Goal: Task Accomplishment & Management: Manage account settings

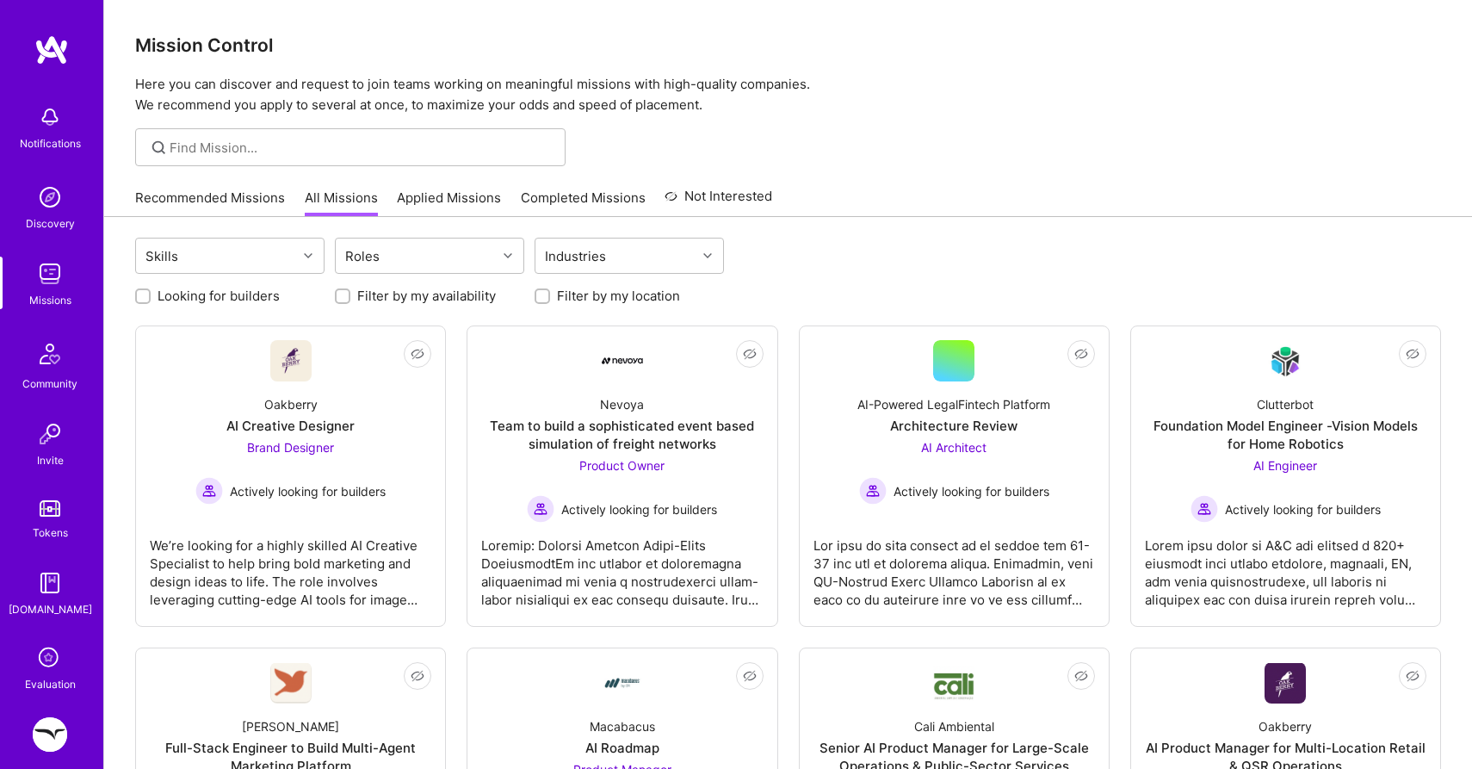
click at [46, 739] on img at bounding box center [50, 734] width 34 height 34
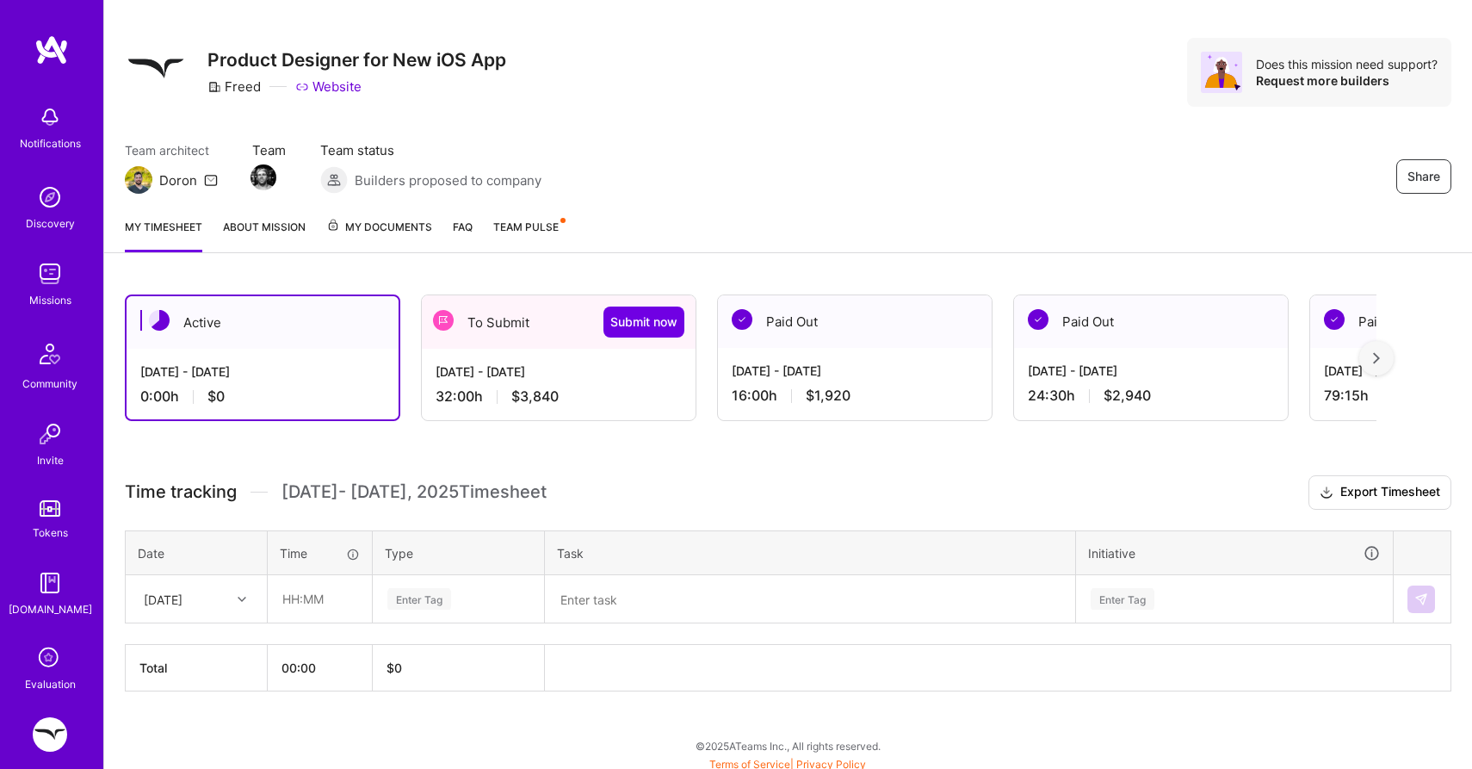
scroll to position [28, 0]
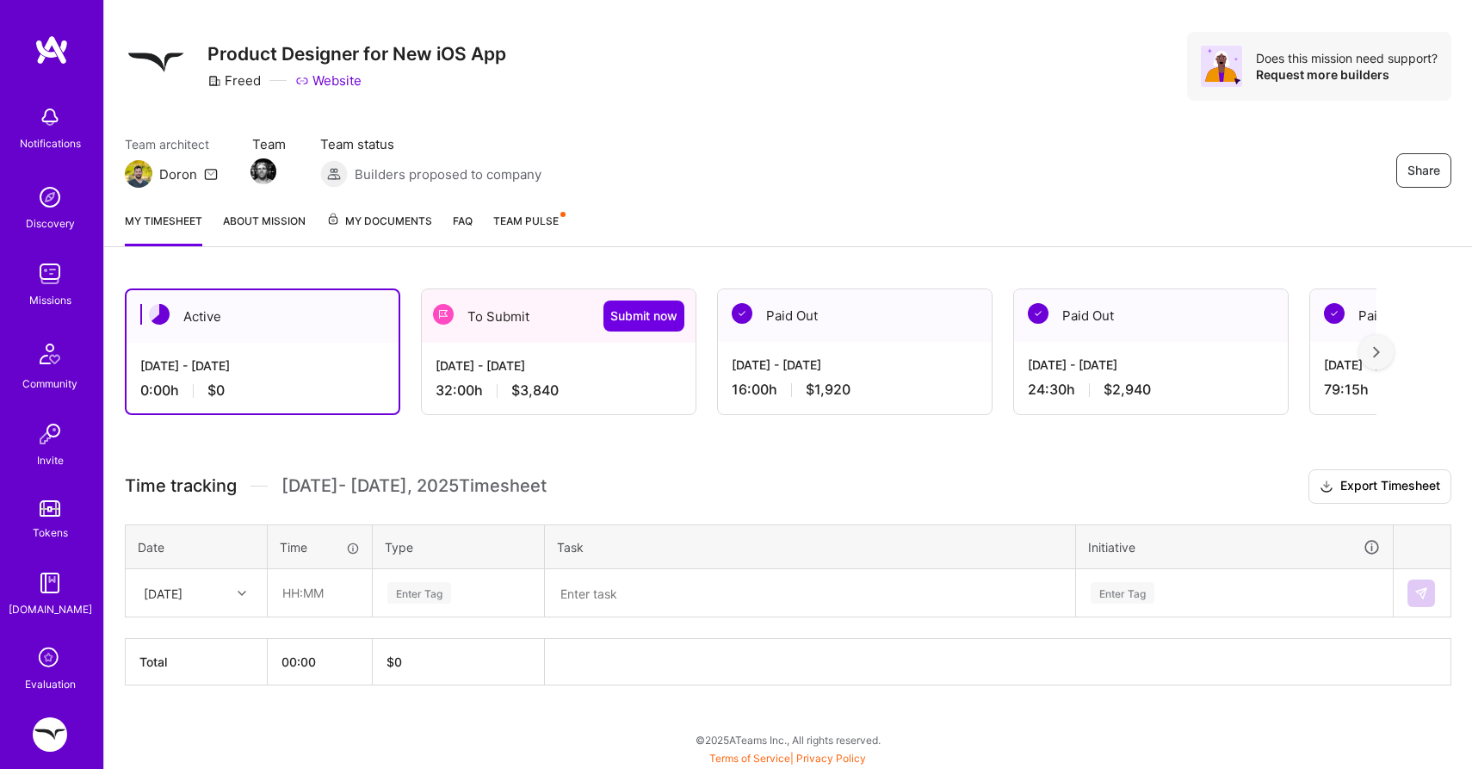
click at [497, 362] on div "[DATE] - [DATE]" at bounding box center [559, 365] width 246 height 18
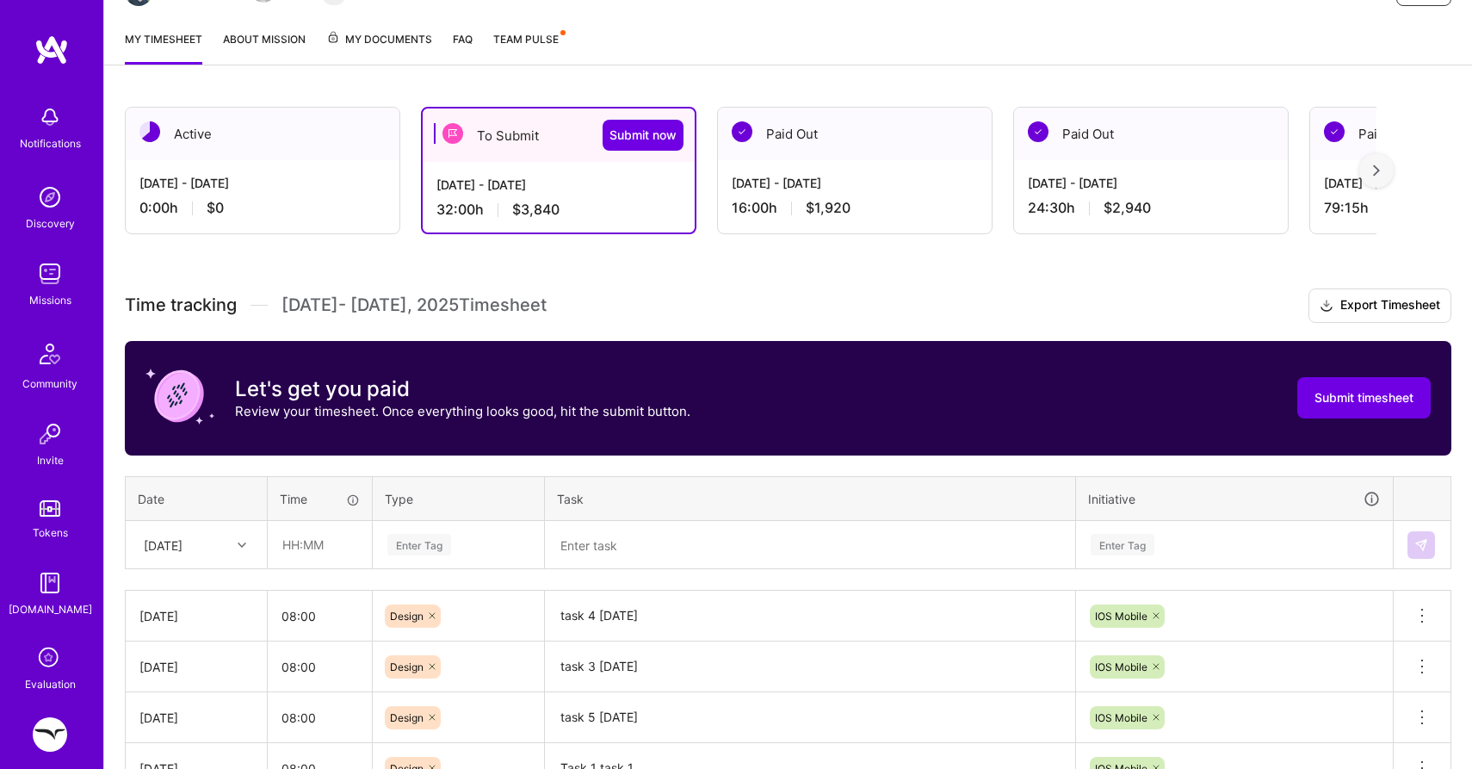
scroll to position [365, 0]
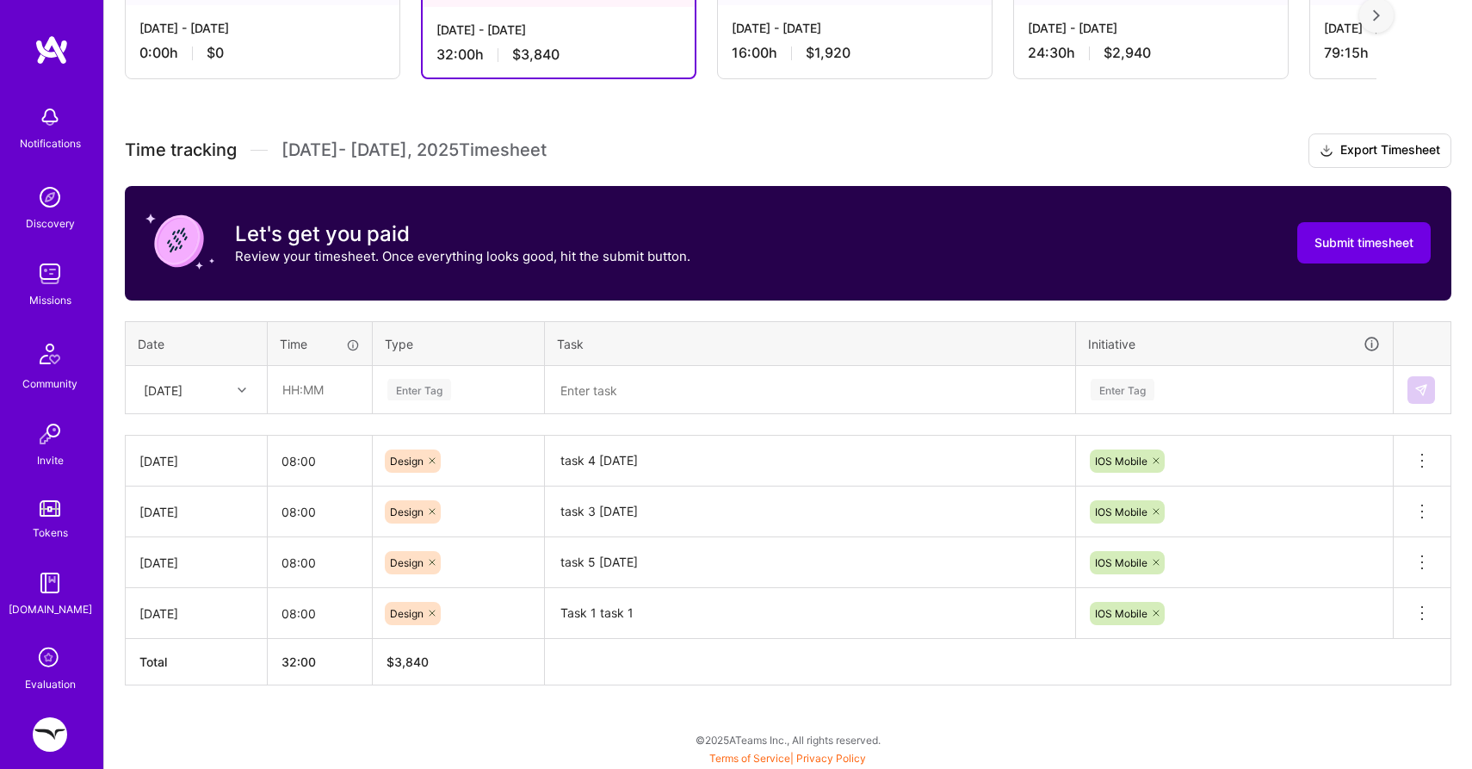
click at [639, 617] on textarea "Task 1 task 1" at bounding box center [810, 613] width 527 height 47
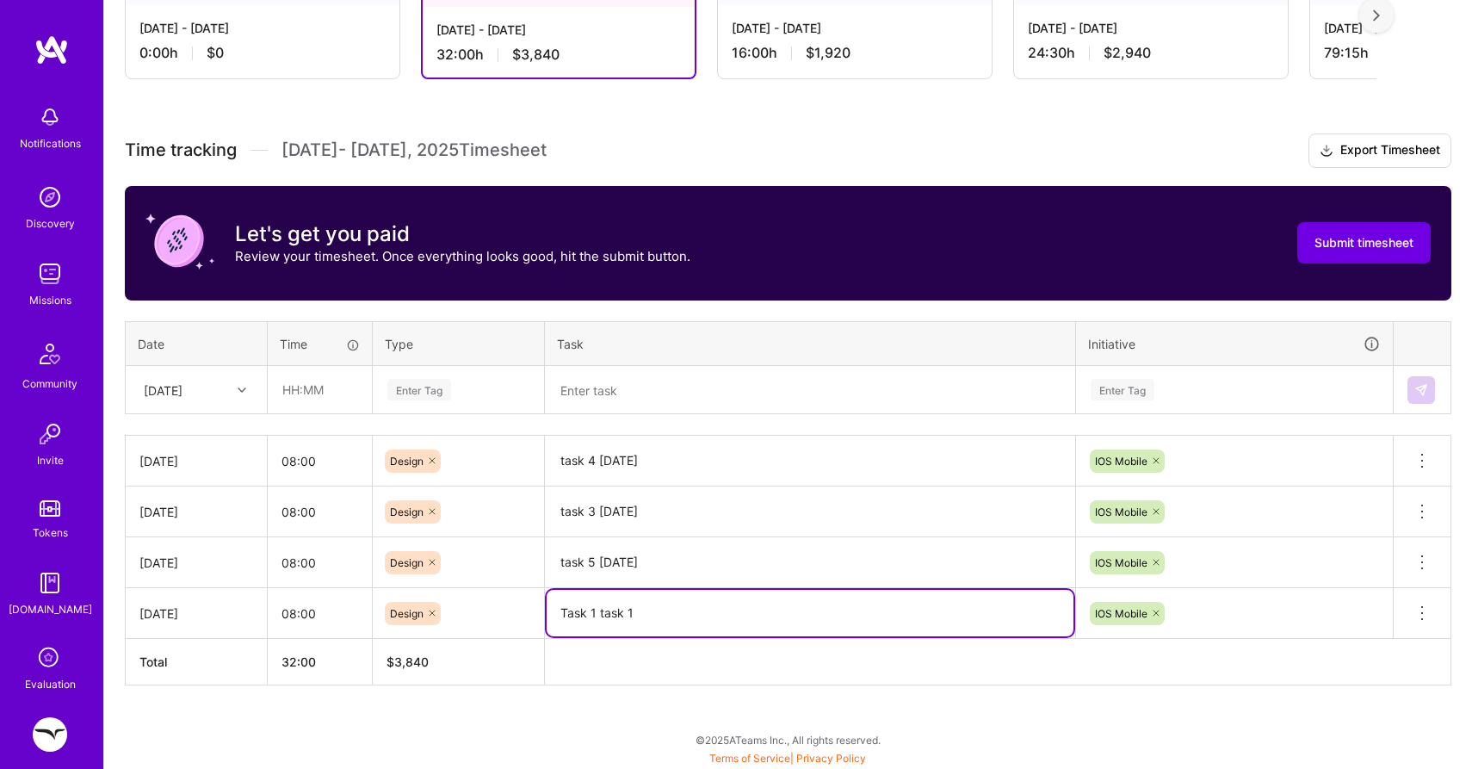
click at [639, 617] on textarea "Task 1 task 1" at bounding box center [810, 613] width 527 height 46
click at [933, 611] on textarea "Confetti animation for completed conversation & uploaded files." at bounding box center [810, 613] width 527 height 46
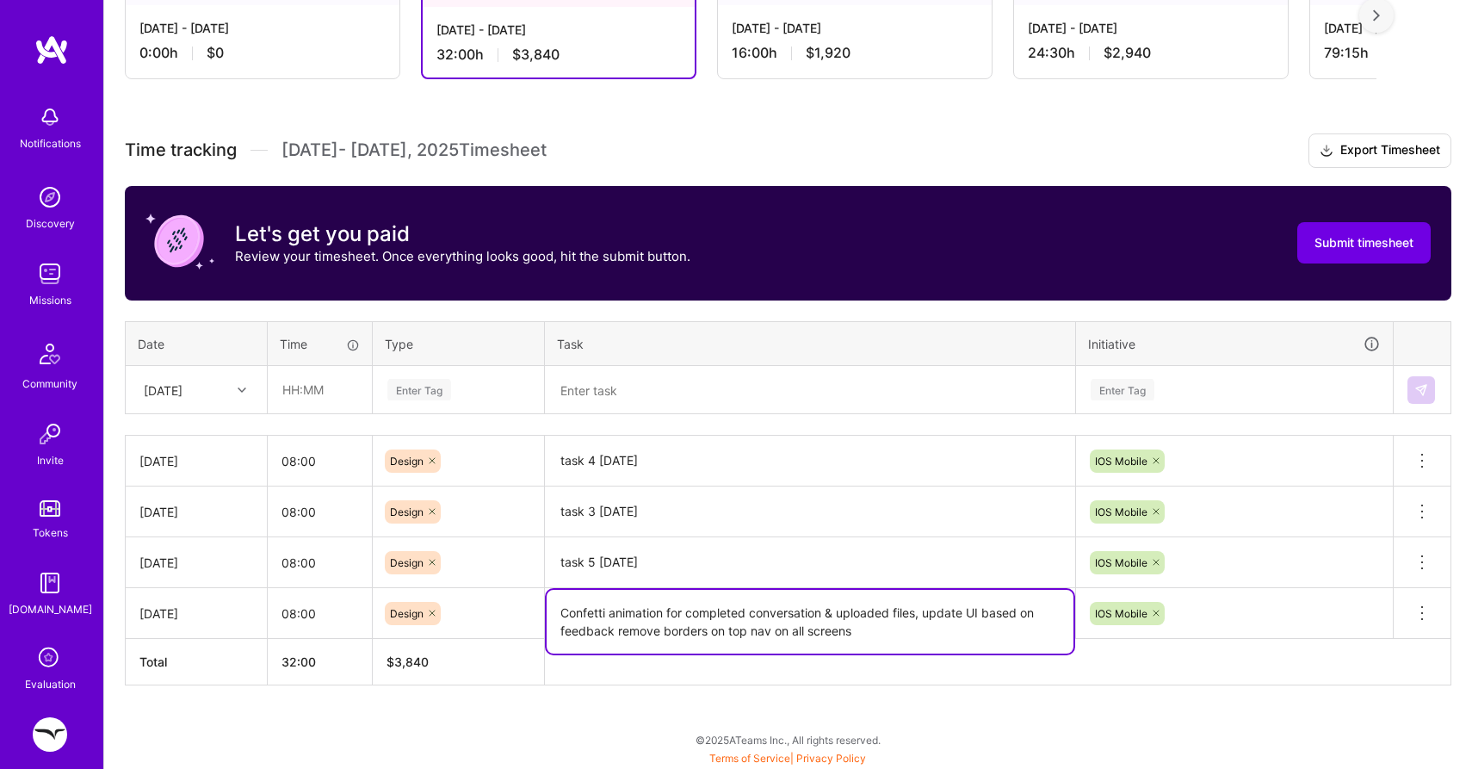
type textarea "Confetti animation for completed conversation & uploaded files, update UI based…"
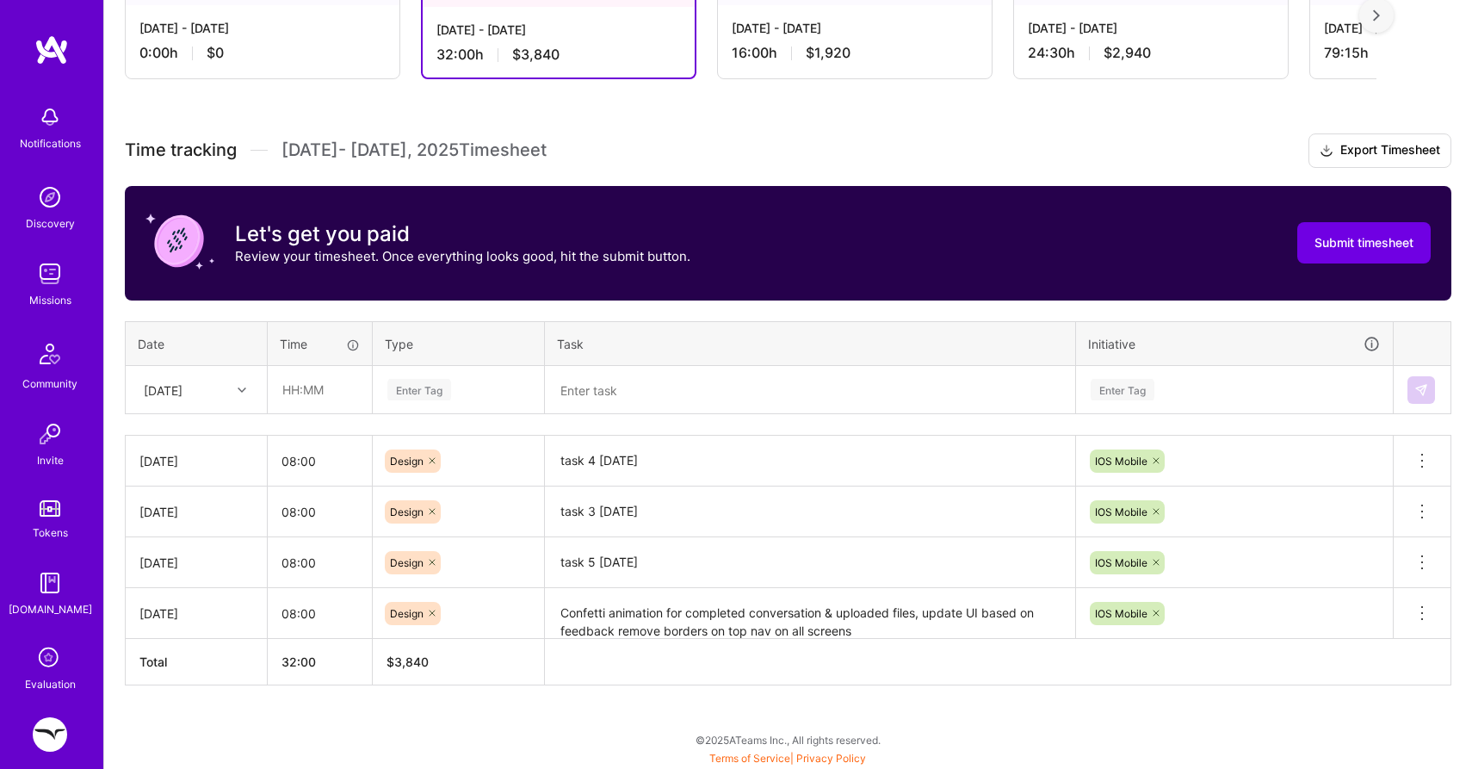
click at [1034, 693] on div "Active [DATE] - [DATE] 0:00 h $0 To Submit Submit now [DATE] - [DATE] 32:00 h $…" at bounding box center [788, 350] width 1368 height 839
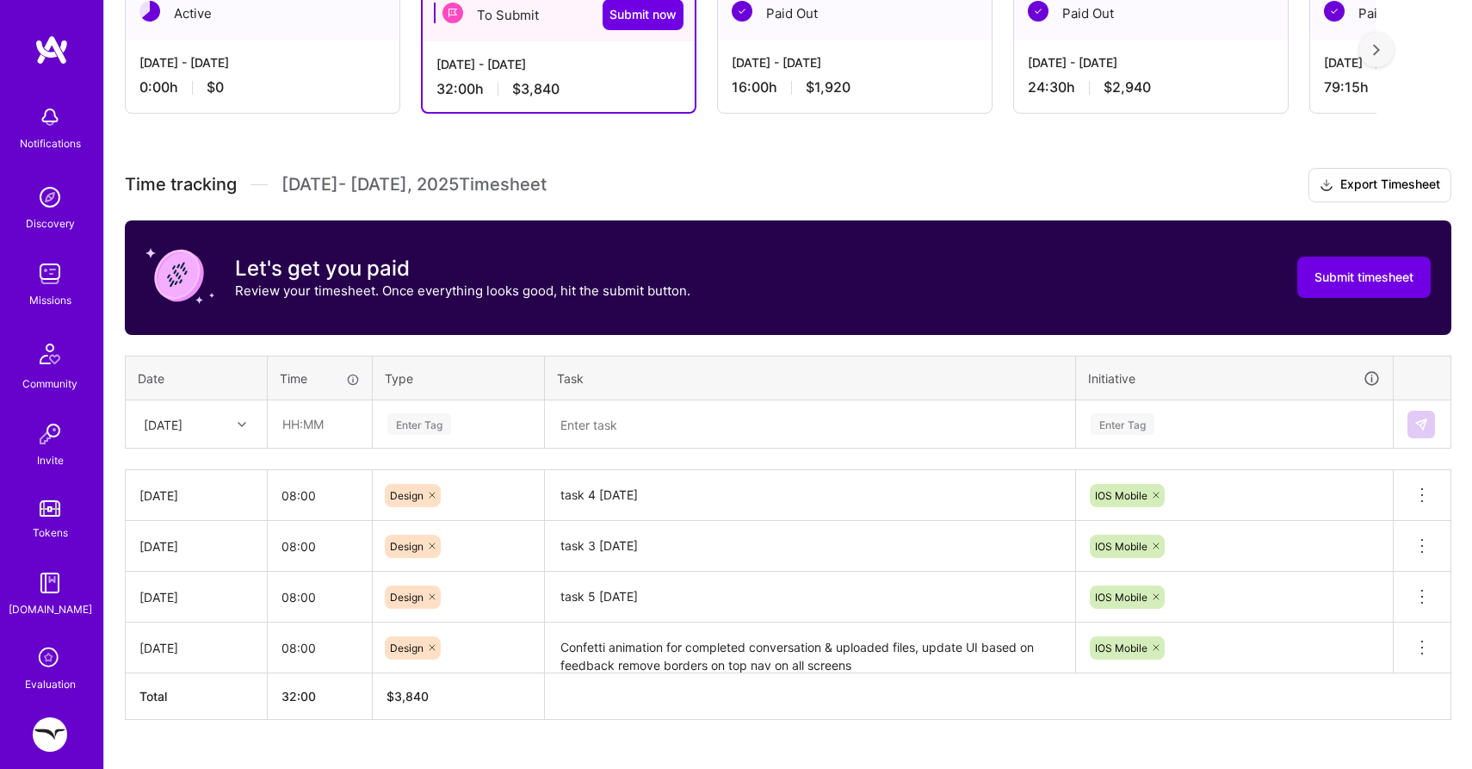
scroll to position [333, 0]
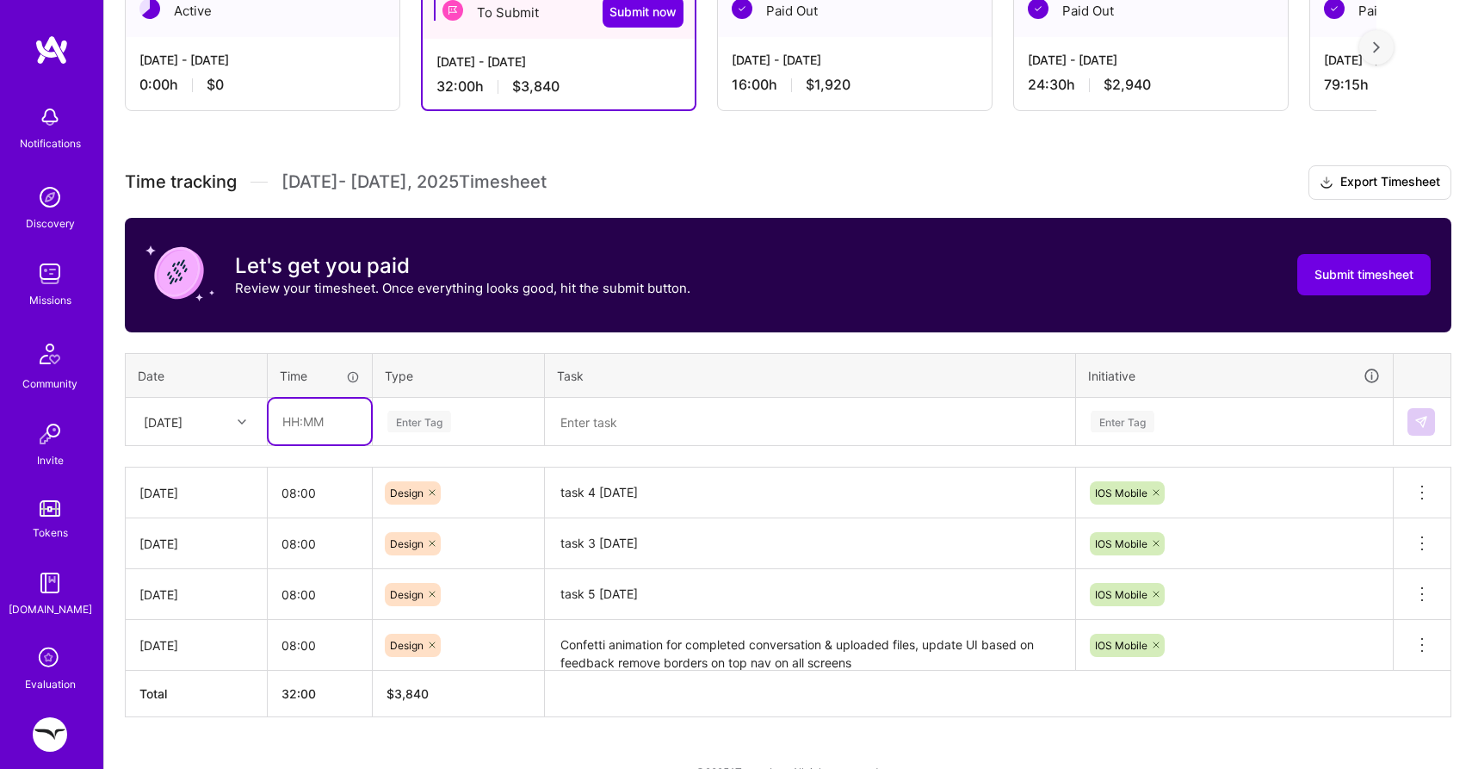
click at [300, 419] on input "text" at bounding box center [320, 422] width 102 height 46
click at [288, 650] on input "08:00" at bounding box center [320, 645] width 104 height 46
click at [291, 646] on input "08:00" at bounding box center [320, 645] width 104 height 46
type input "05:00"
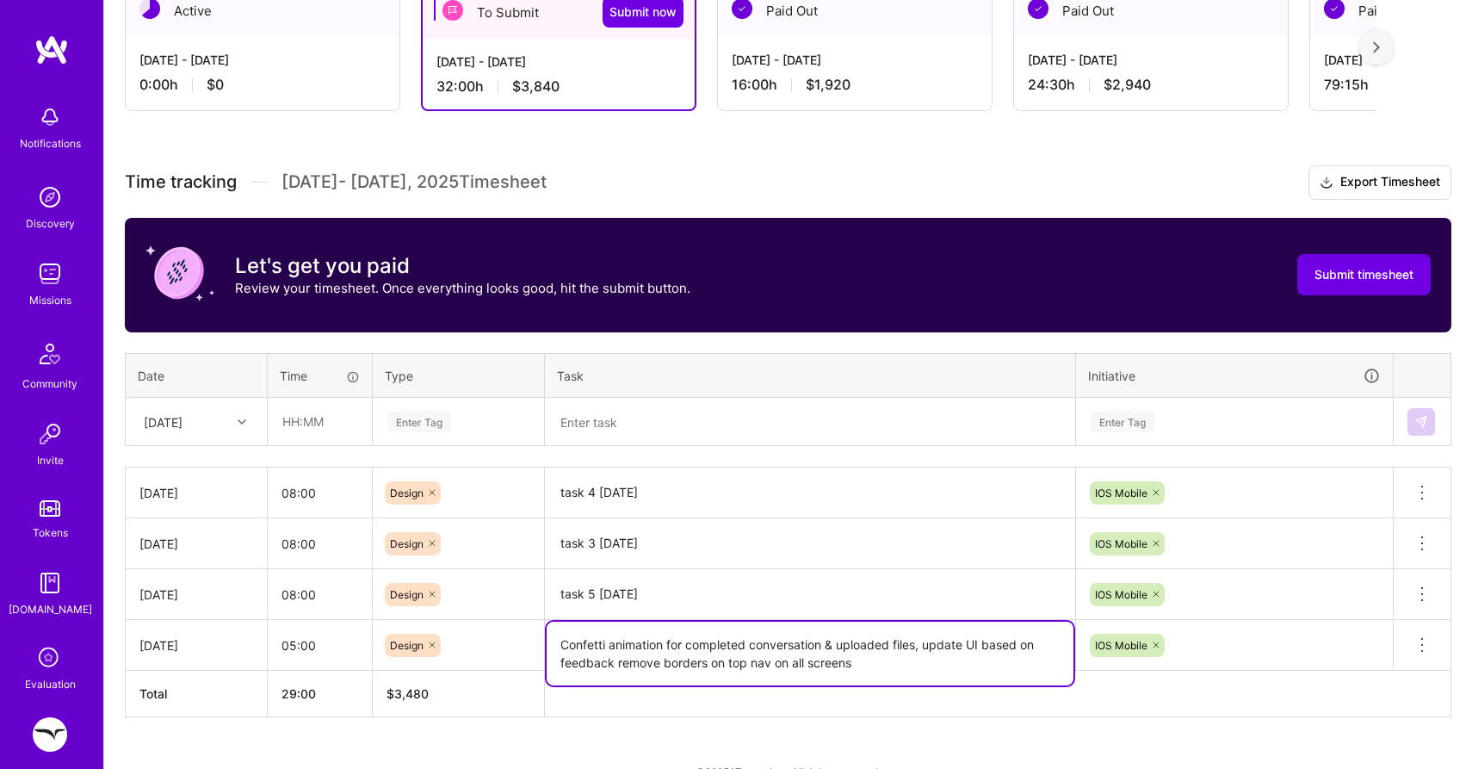
click at [864, 661] on textarea "Confetti animation for completed conversation & uploaded files, update UI based…" at bounding box center [810, 654] width 527 height 64
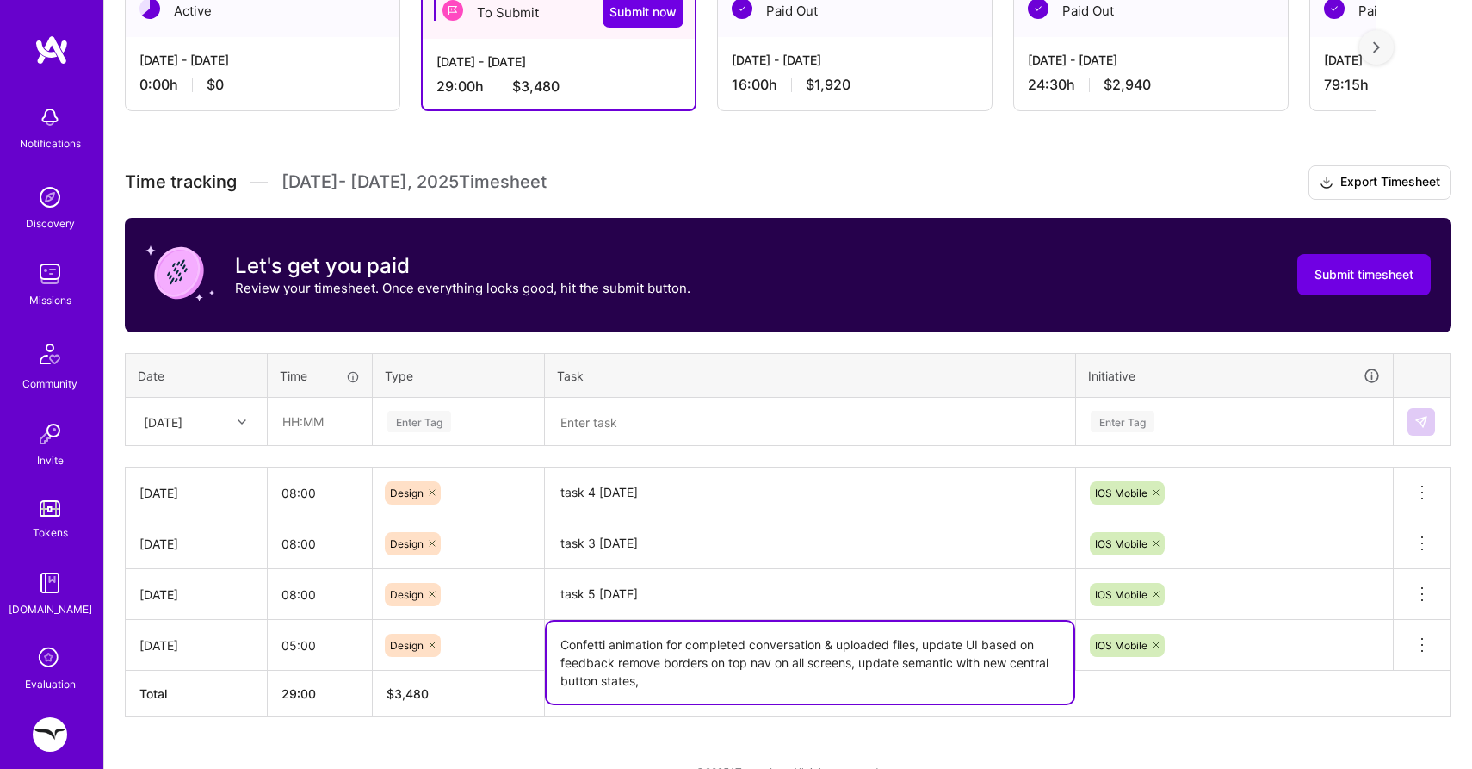
type textarea "Confetti animation for completed conversation & uploaded files, update UI based…"
click at [423, 422] on div "Enter Tag" at bounding box center [419, 421] width 64 height 27
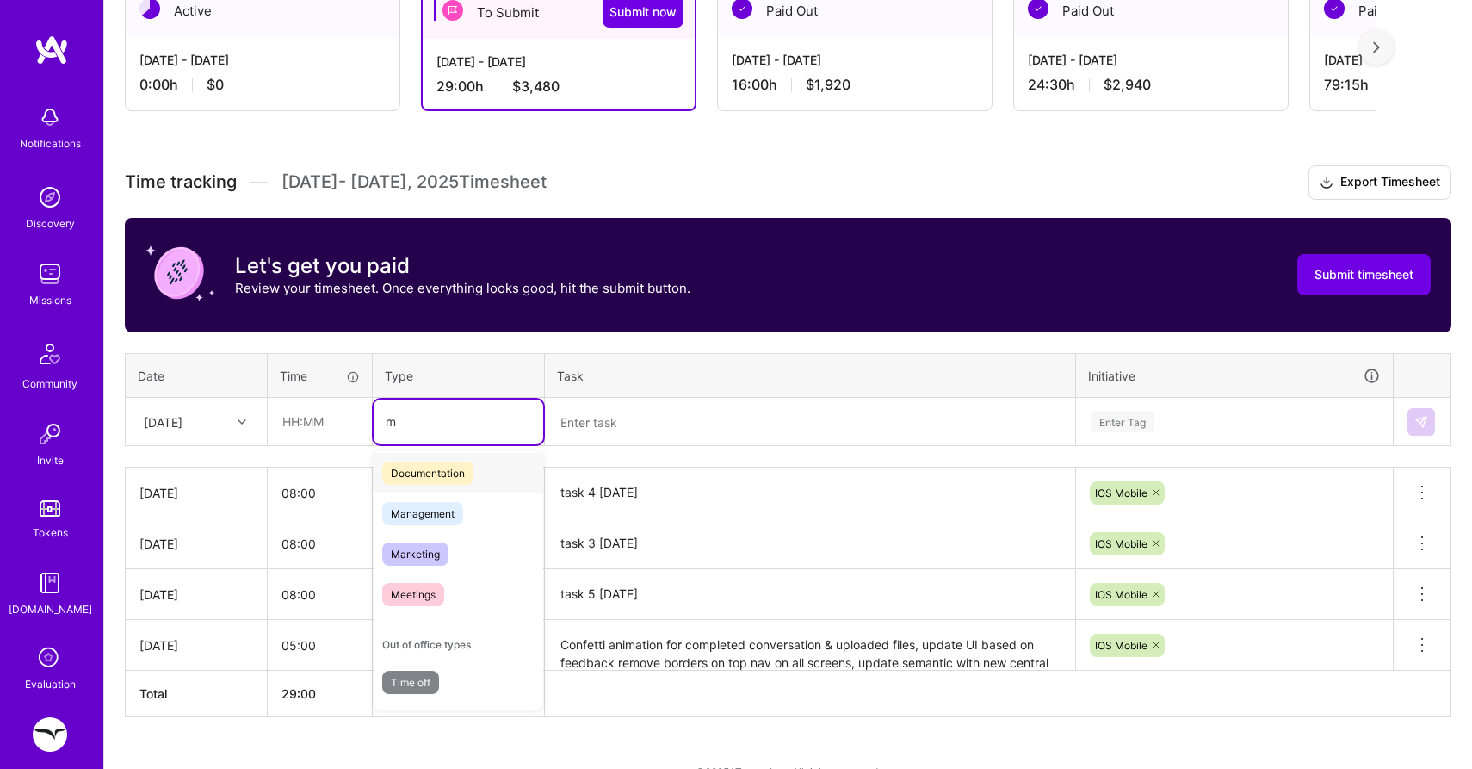
scroll to position [0, 0]
type input "mee"
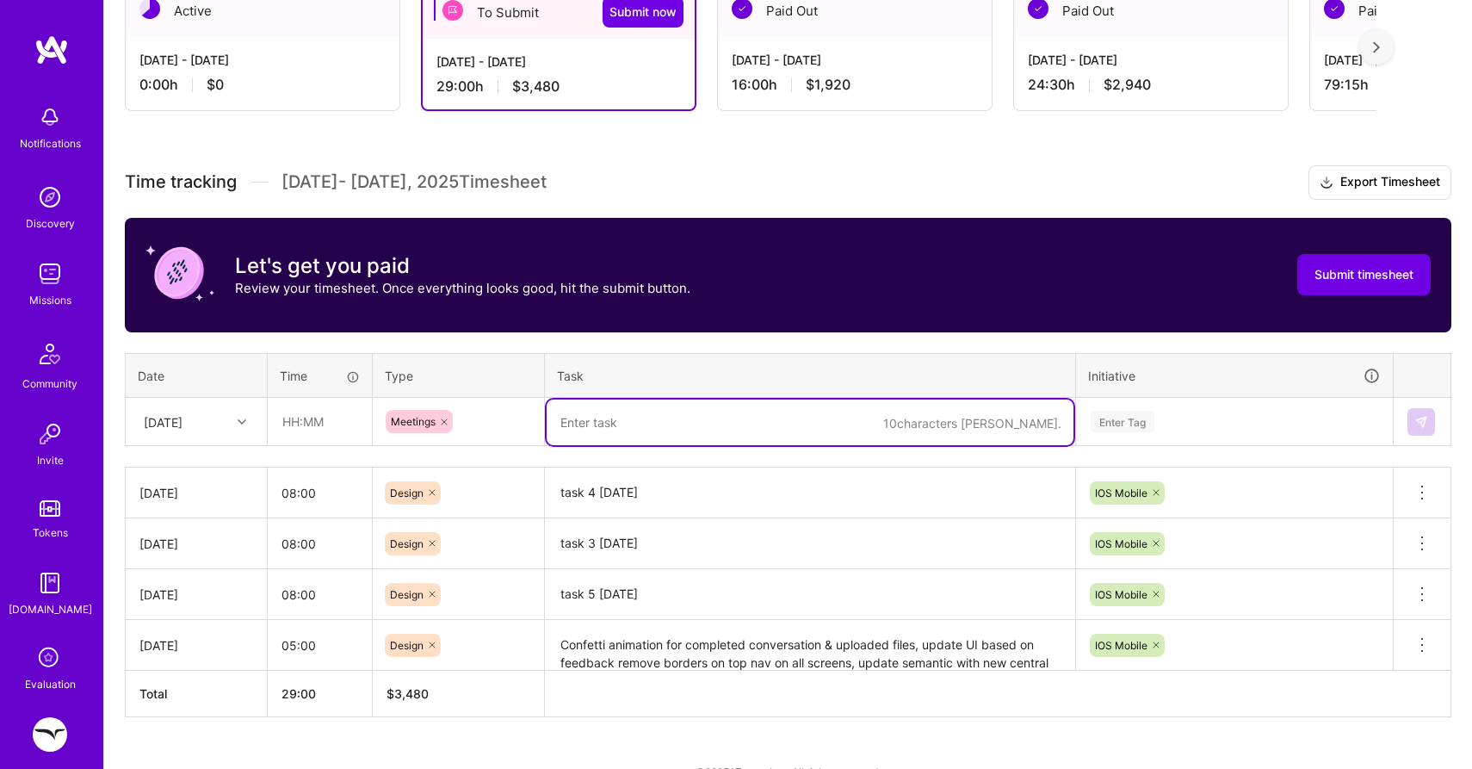
click at [614, 435] on textarea at bounding box center [810, 422] width 527 height 46
type textarea "sync catchup workload with [PERSON_NAME], Standup"
click at [1125, 413] on table "Date Time Type Task Initiative [DATE] Meetings sync catchup workload with [PERS…" at bounding box center [788, 400] width 1327 height 94
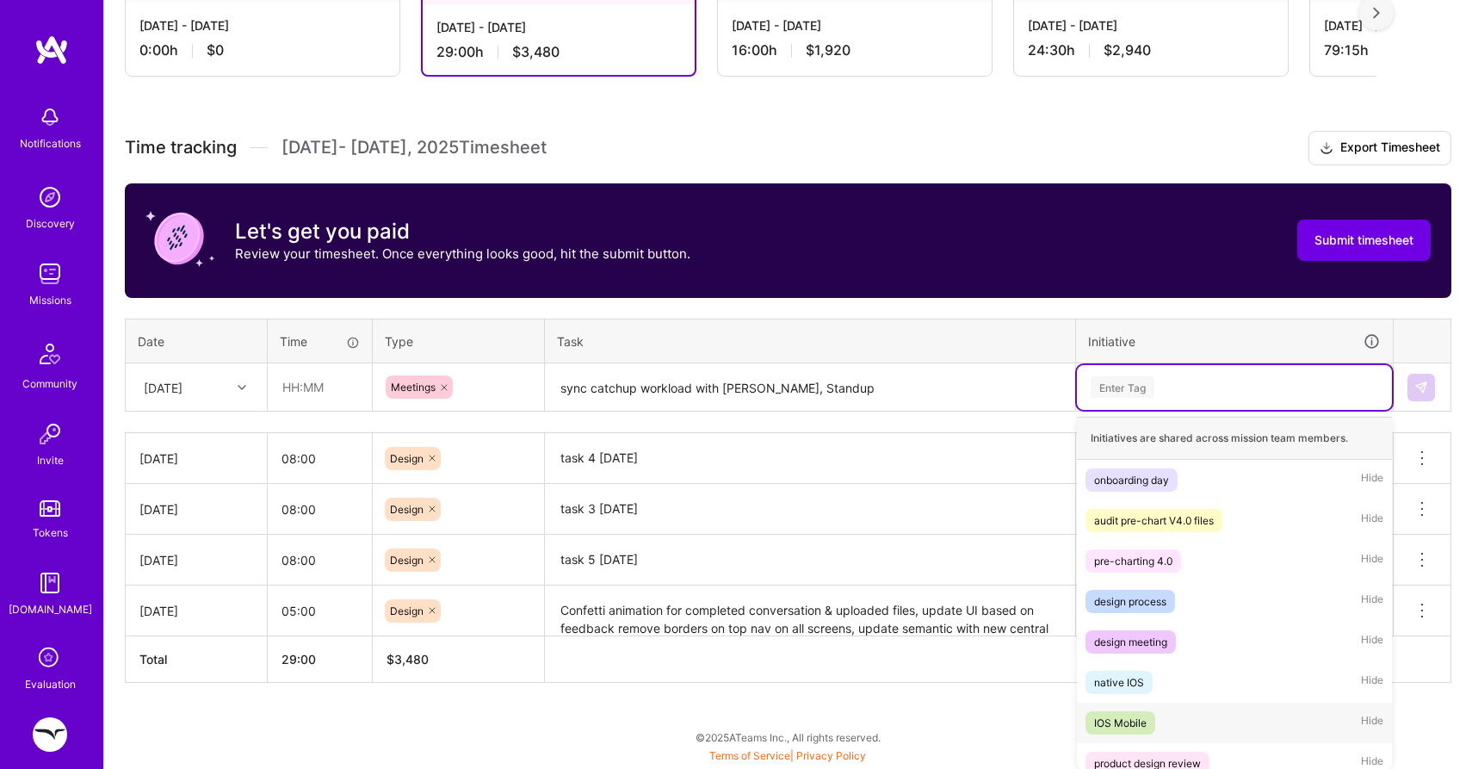
click at [1110, 709] on div "IOS Mobile Hide" at bounding box center [1234, 723] width 315 height 40
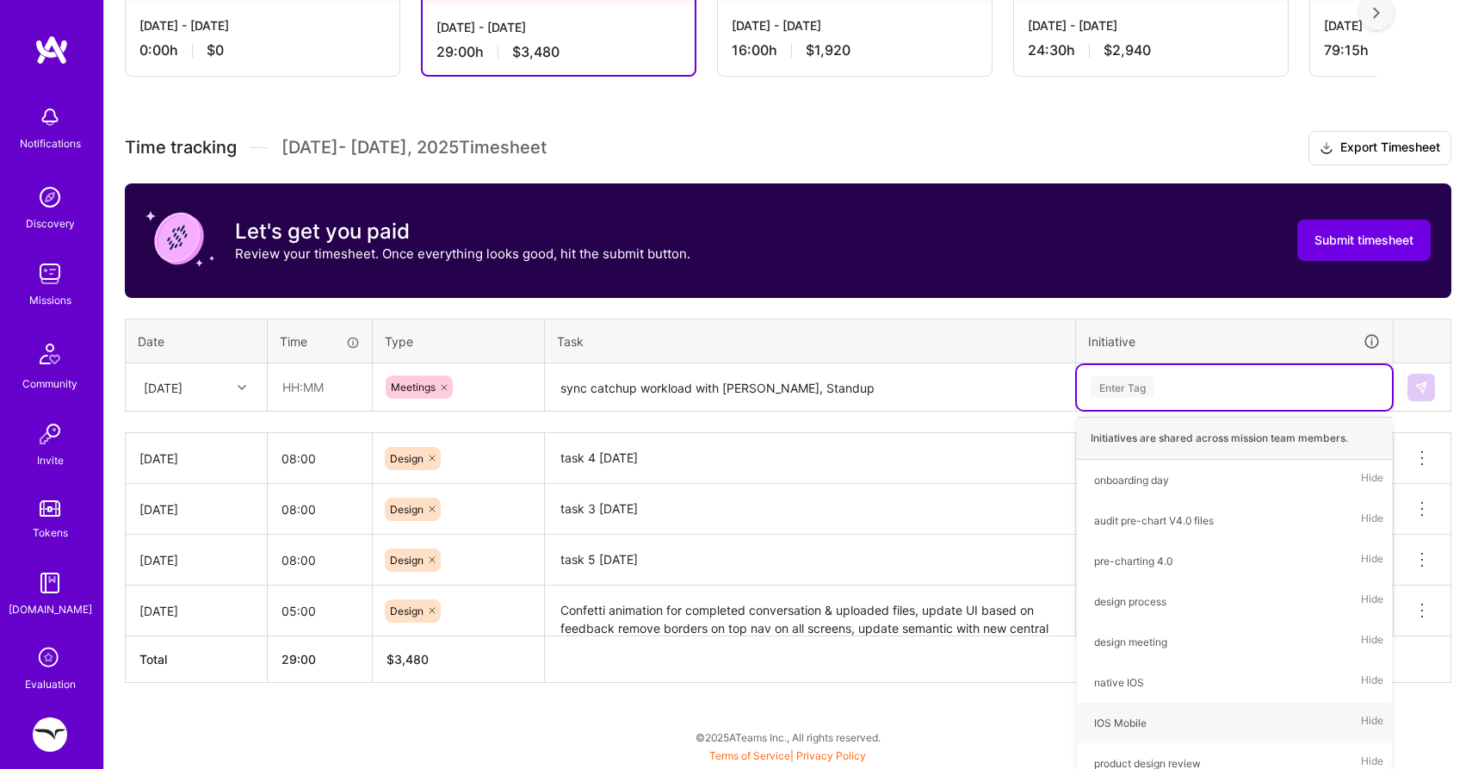
scroll to position [365, 0]
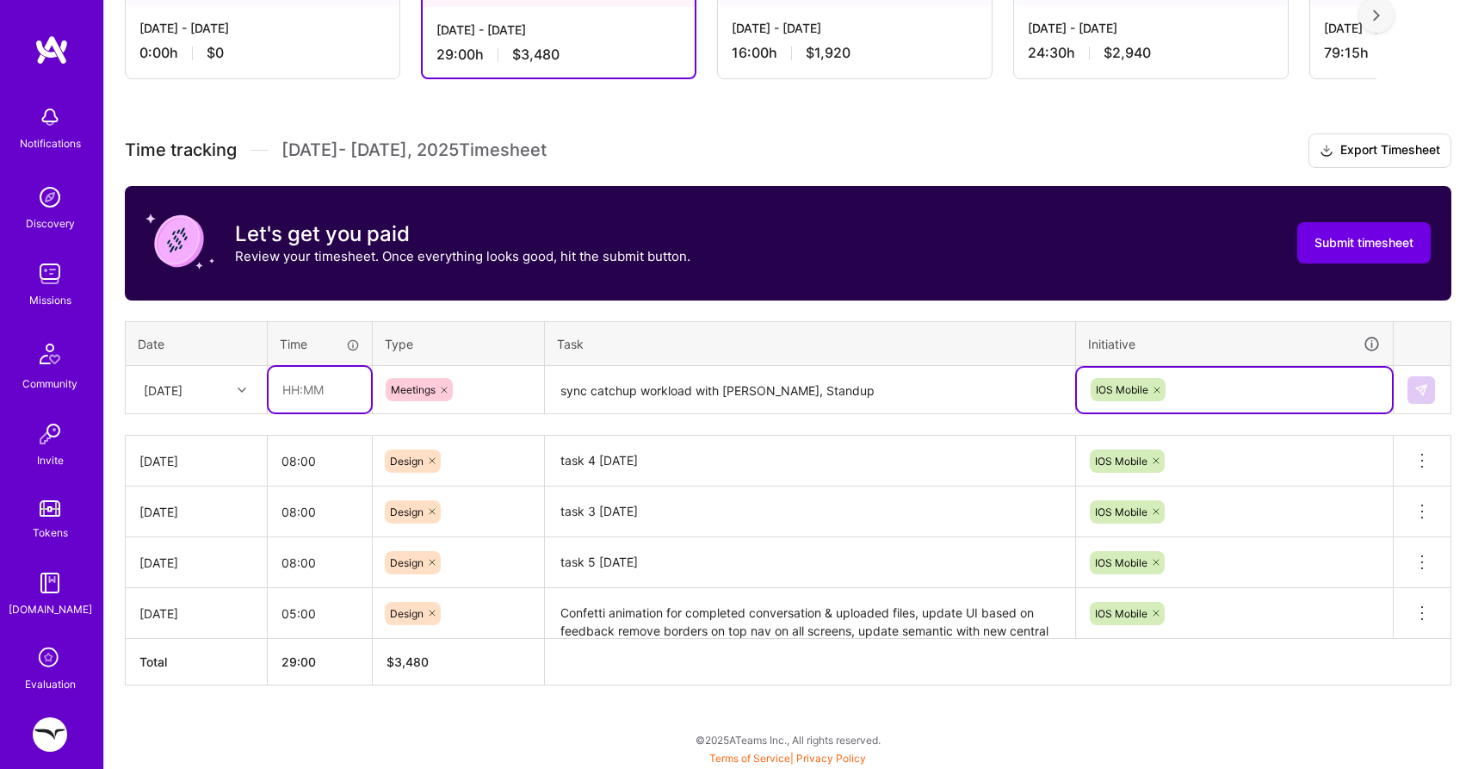
click at [332, 374] on input "text" at bounding box center [320, 390] width 102 height 46
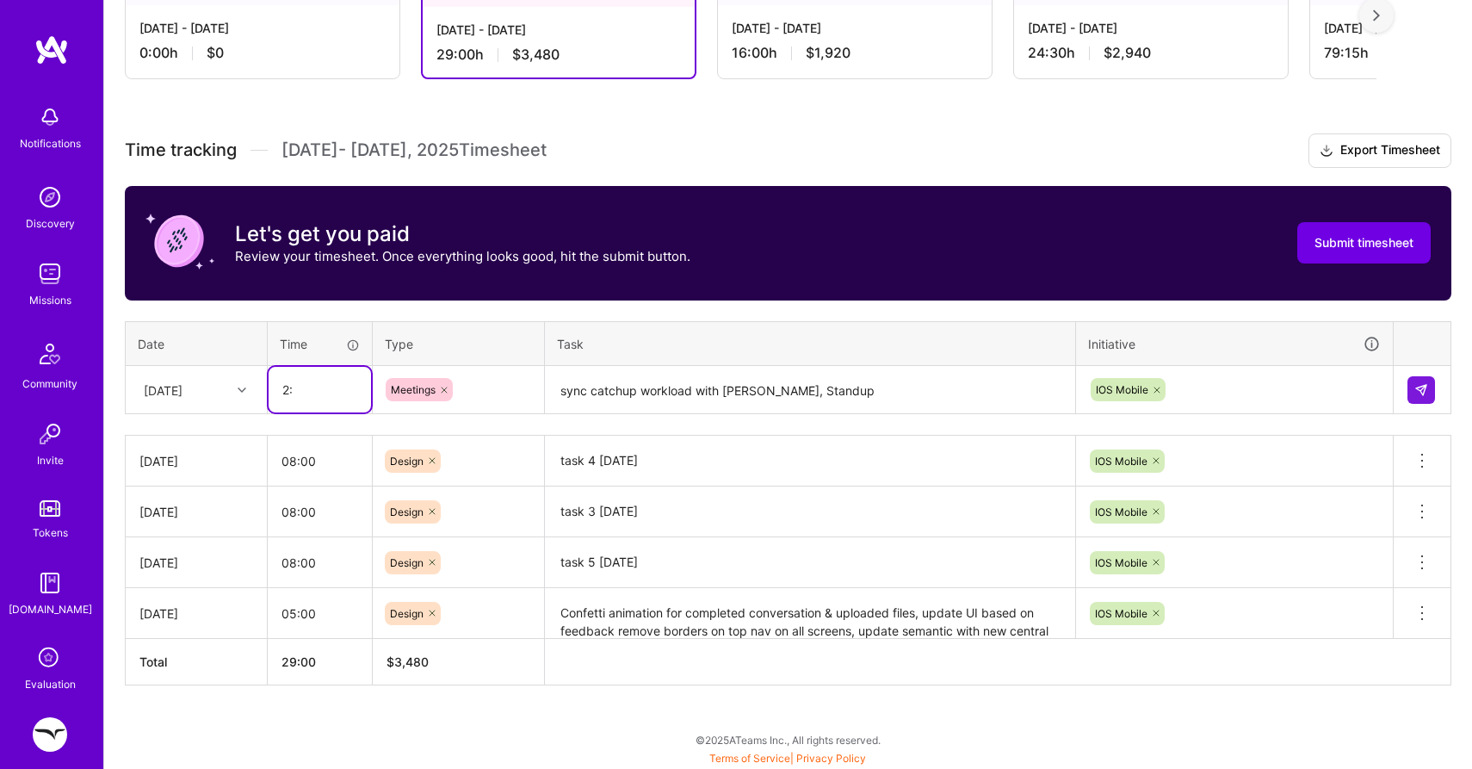
type input "2"
type input "02:00"
click at [295, 613] on input "05:00" at bounding box center [320, 614] width 104 height 46
type input "06:00"
click at [1412, 384] on button at bounding box center [1422, 390] width 28 height 28
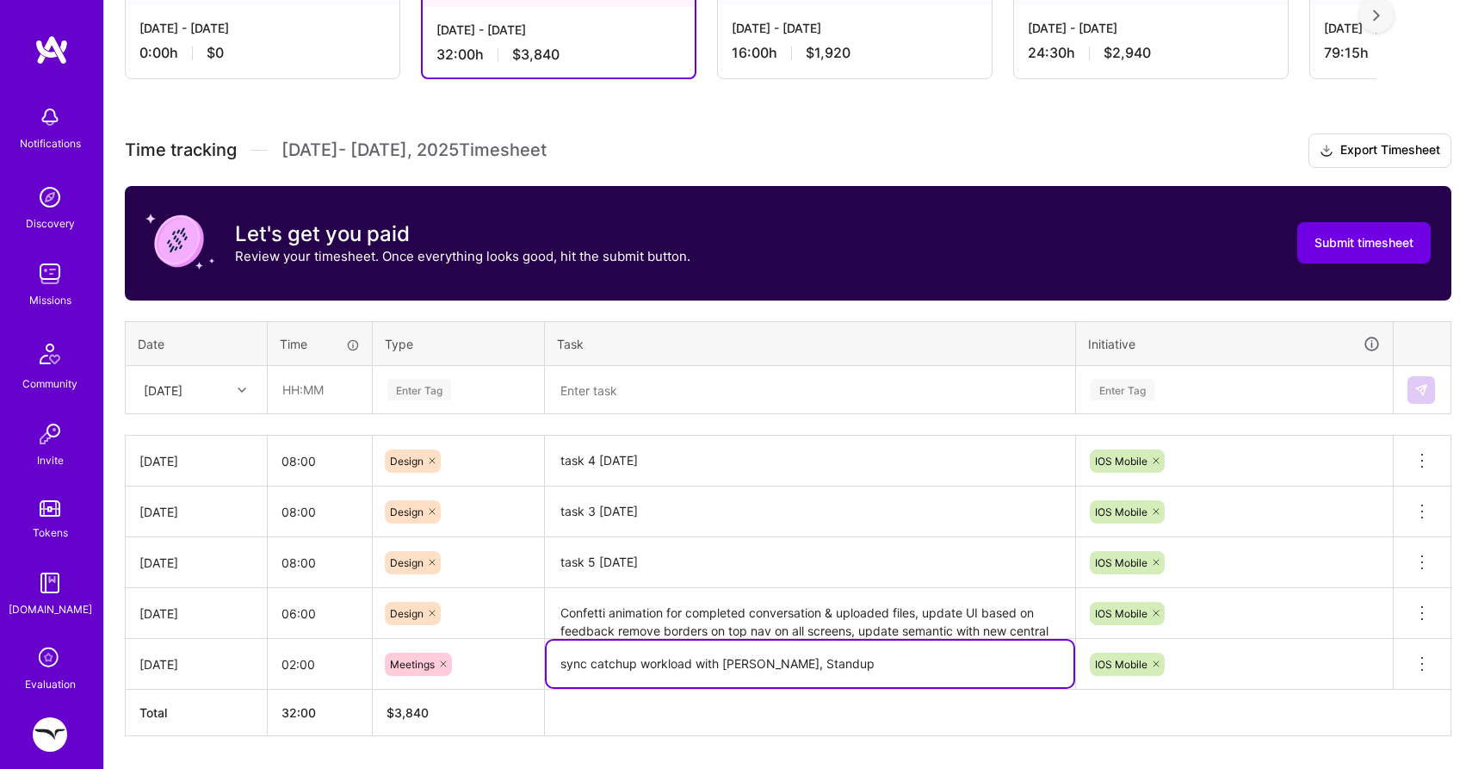
click at [596, 656] on textarea "sync catchup workload with [PERSON_NAME], Standup" at bounding box center [810, 664] width 527 height 46
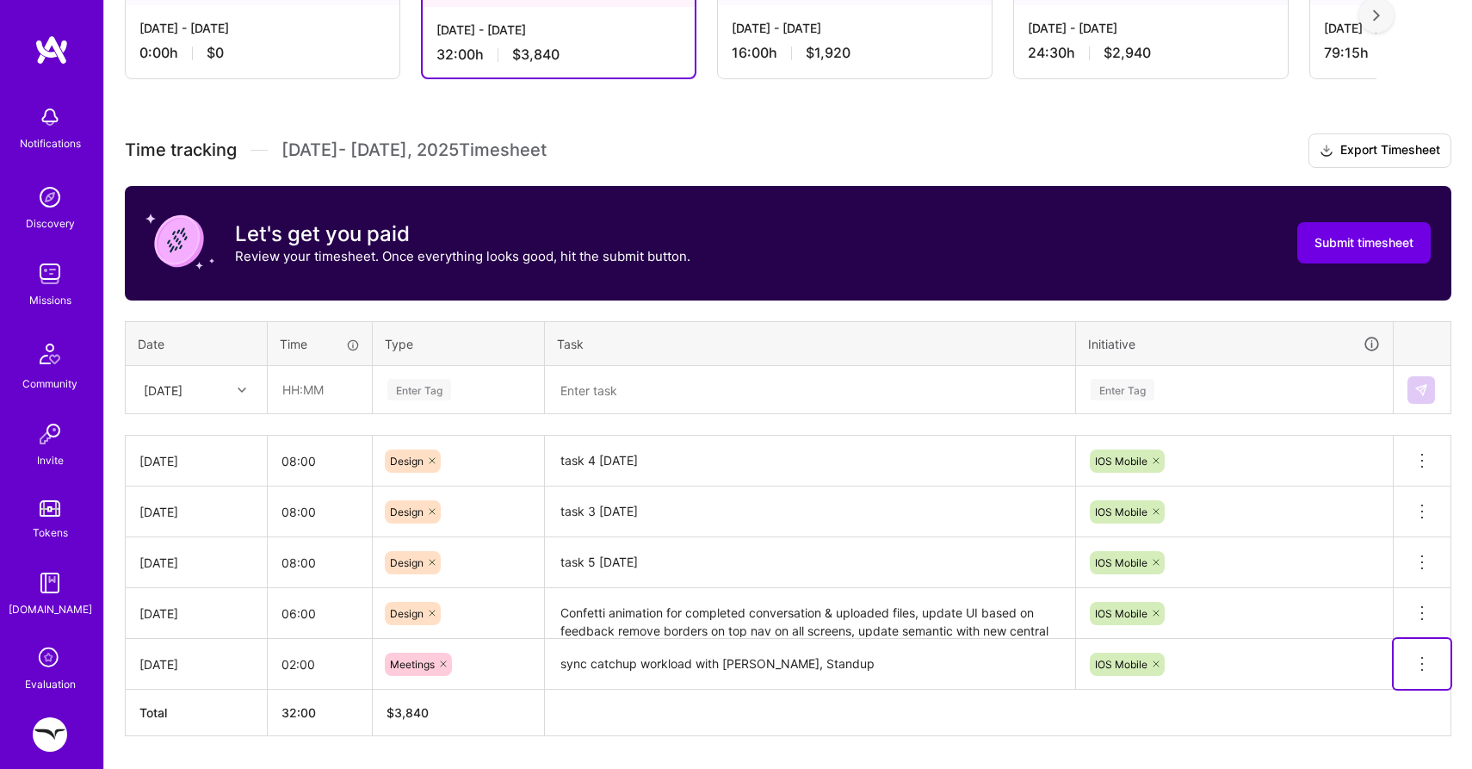
click at [1423, 655] on icon at bounding box center [1422, 663] width 21 height 21
click at [1402, 691] on button "Delete row" at bounding box center [1380, 693] width 90 height 42
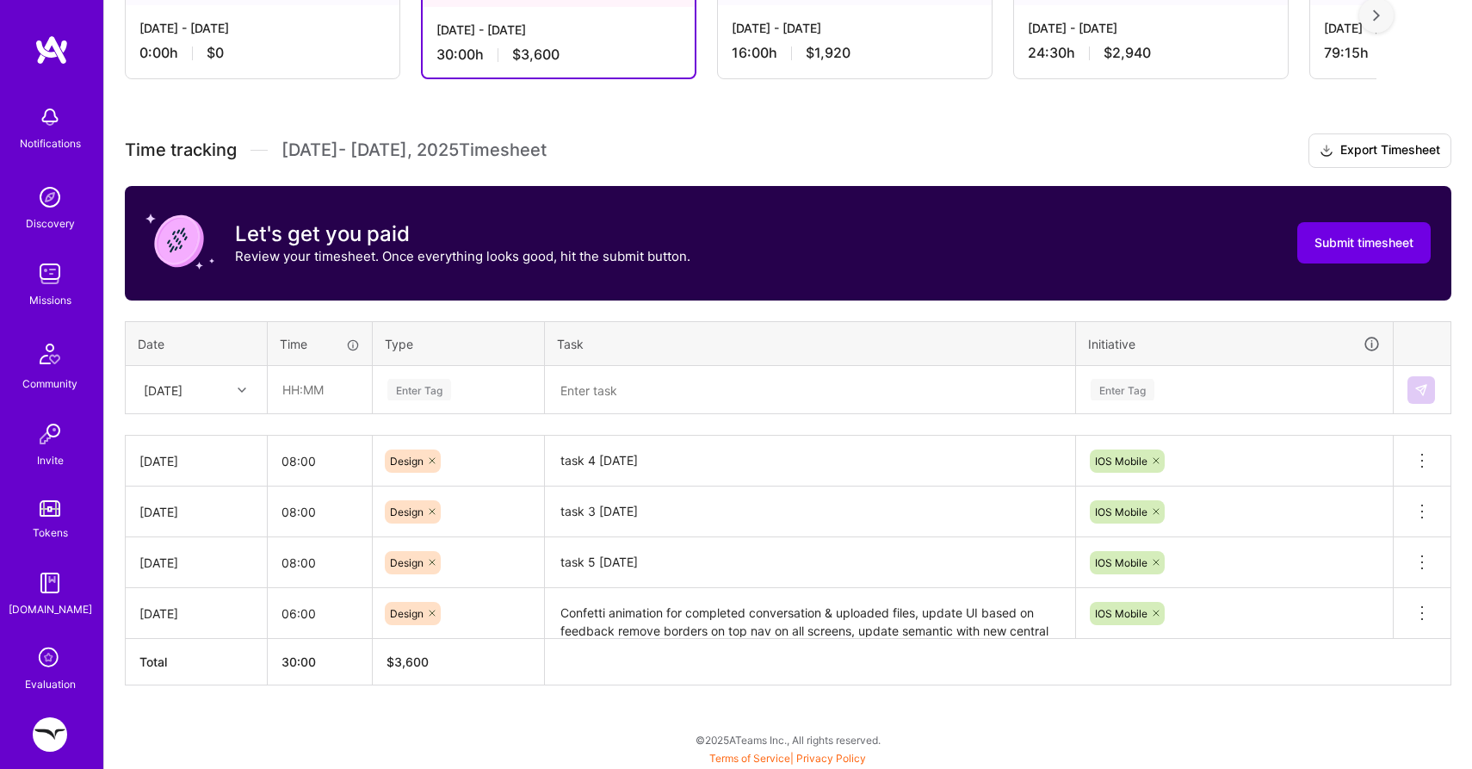
click at [641, 390] on textarea at bounding box center [810, 391] width 527 height 46
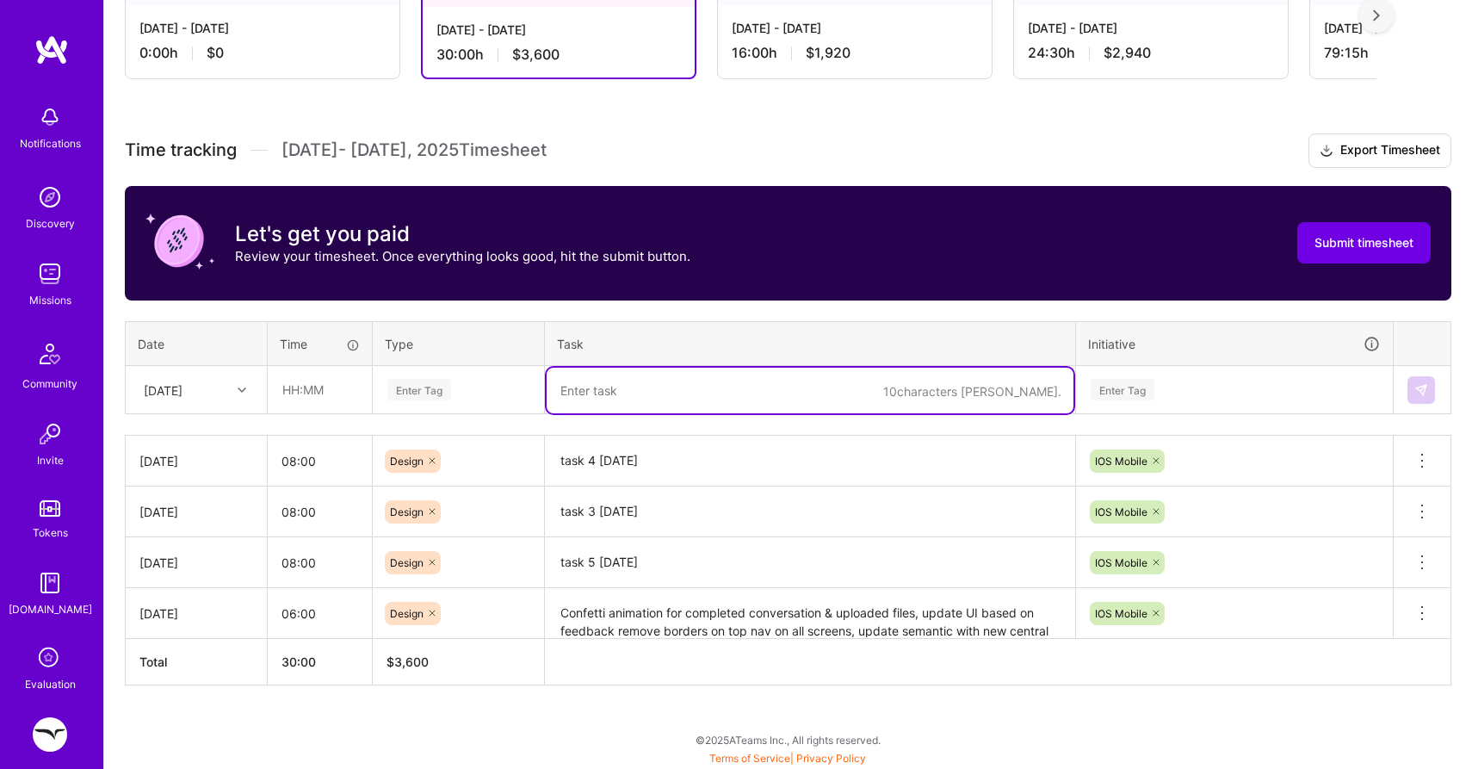
paste textarea "sync catchup workload with [PERSON_NAME], Standup"
type textarea "sync catchup workload with [PERSON_NAME], Standup"
click at [412, 381] on div "Enter Tag" at bounding box center [419, 389] width 64 height 27
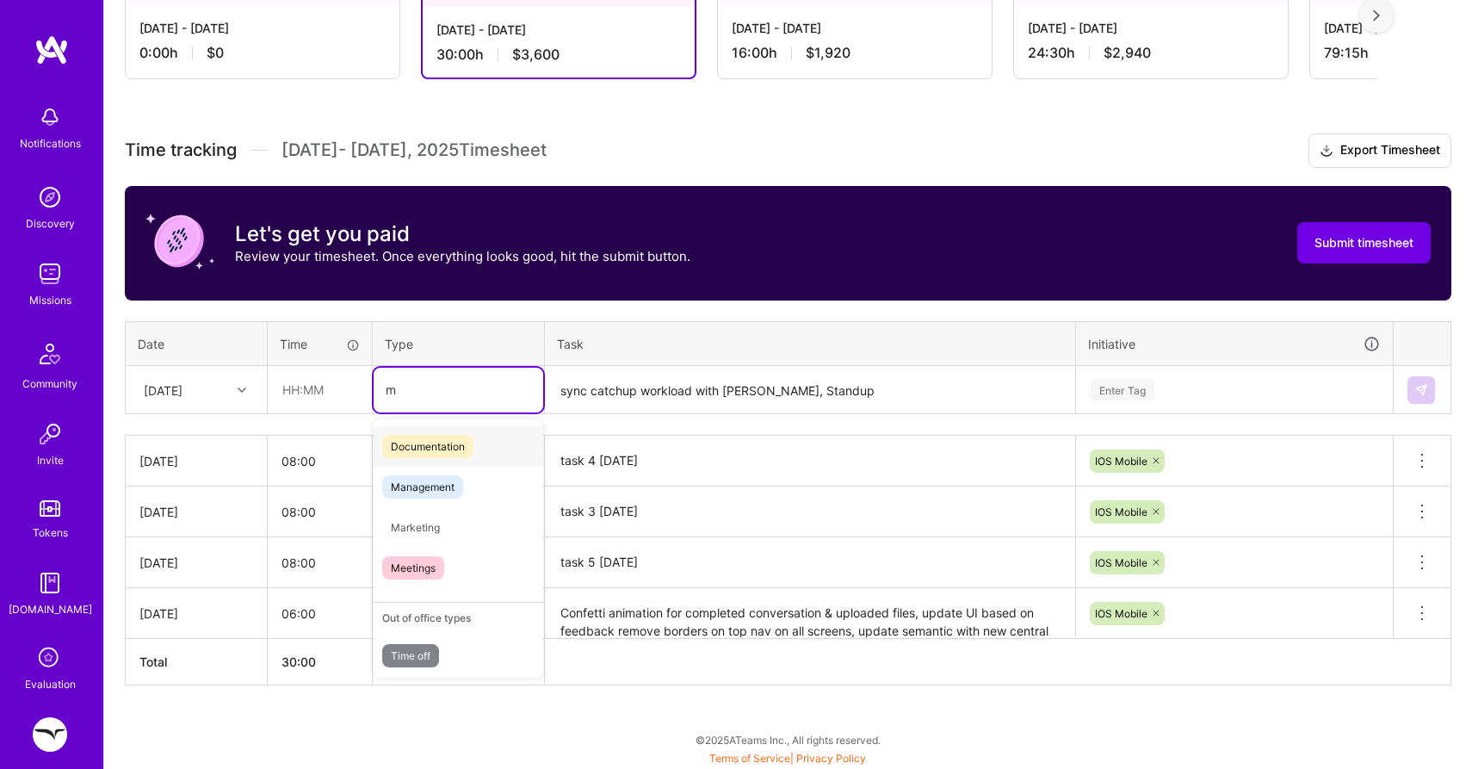
type input "me"
click at [400, 524] on span "Meetings" at bounding box center [413, 527] width 62 height 23
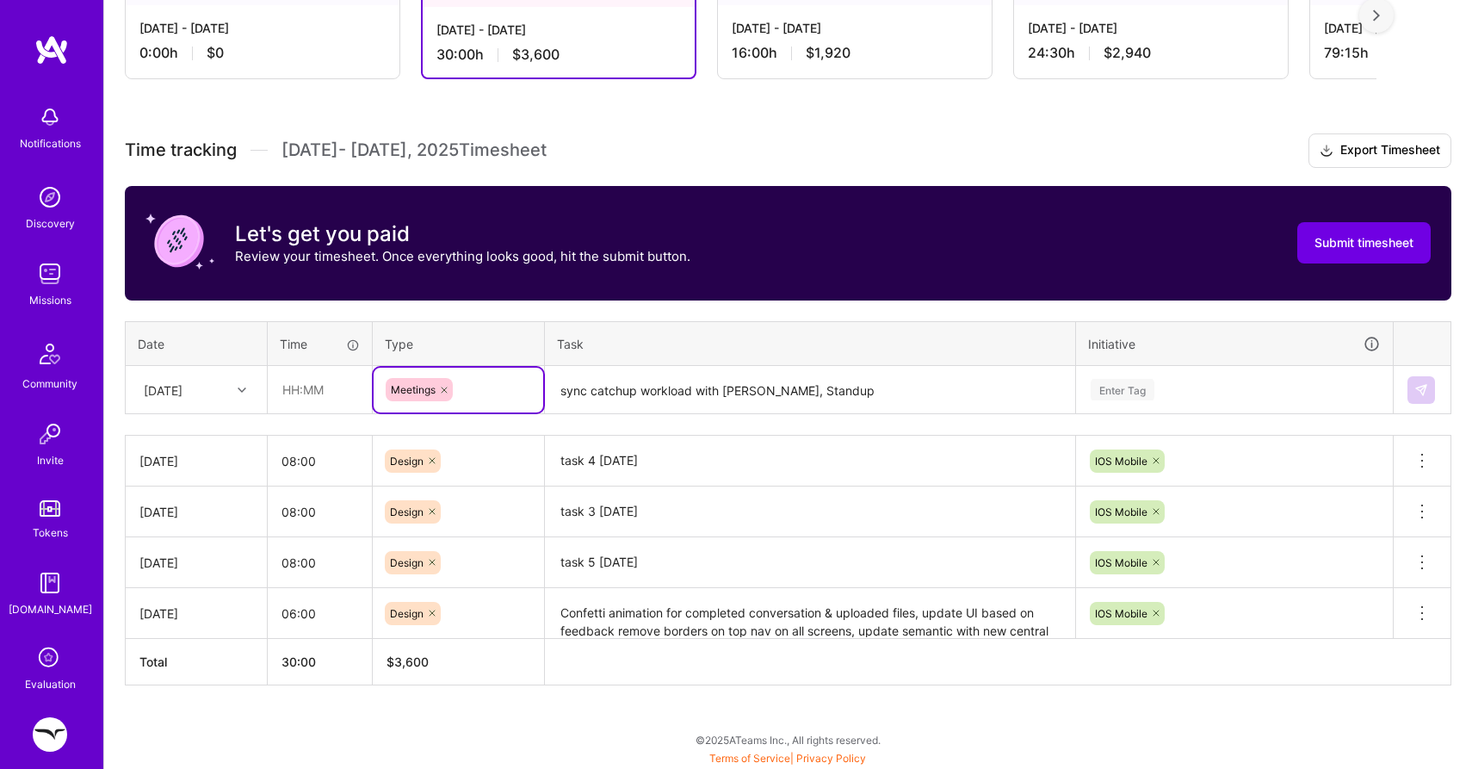
click at [183, 391] on div "[DATE]" at bounding box center [163, 390] width 39 height 18
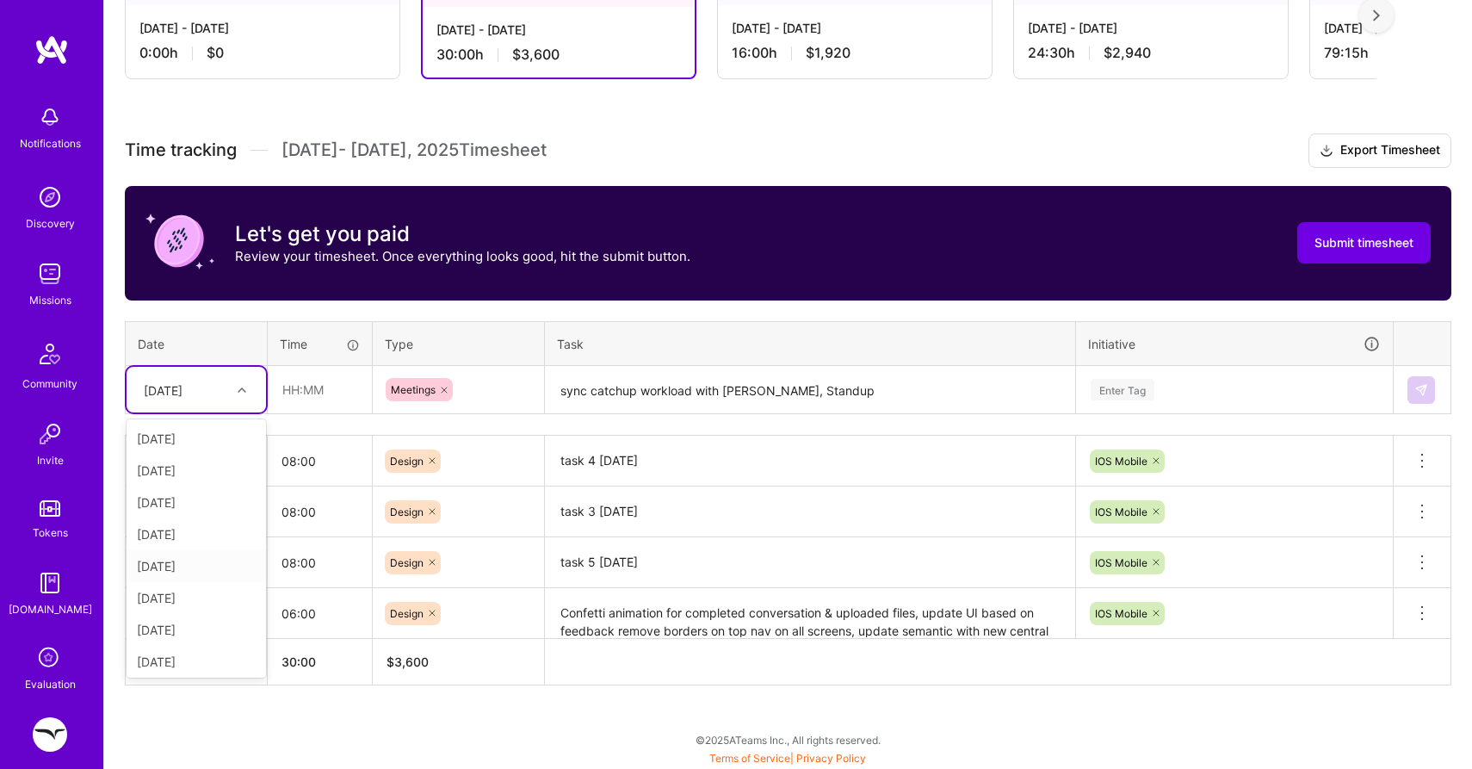
scroll to position [3, 0]
click at [191, 523] on div "[DATE]" at bounding box center [196, 531] width 139 height 32
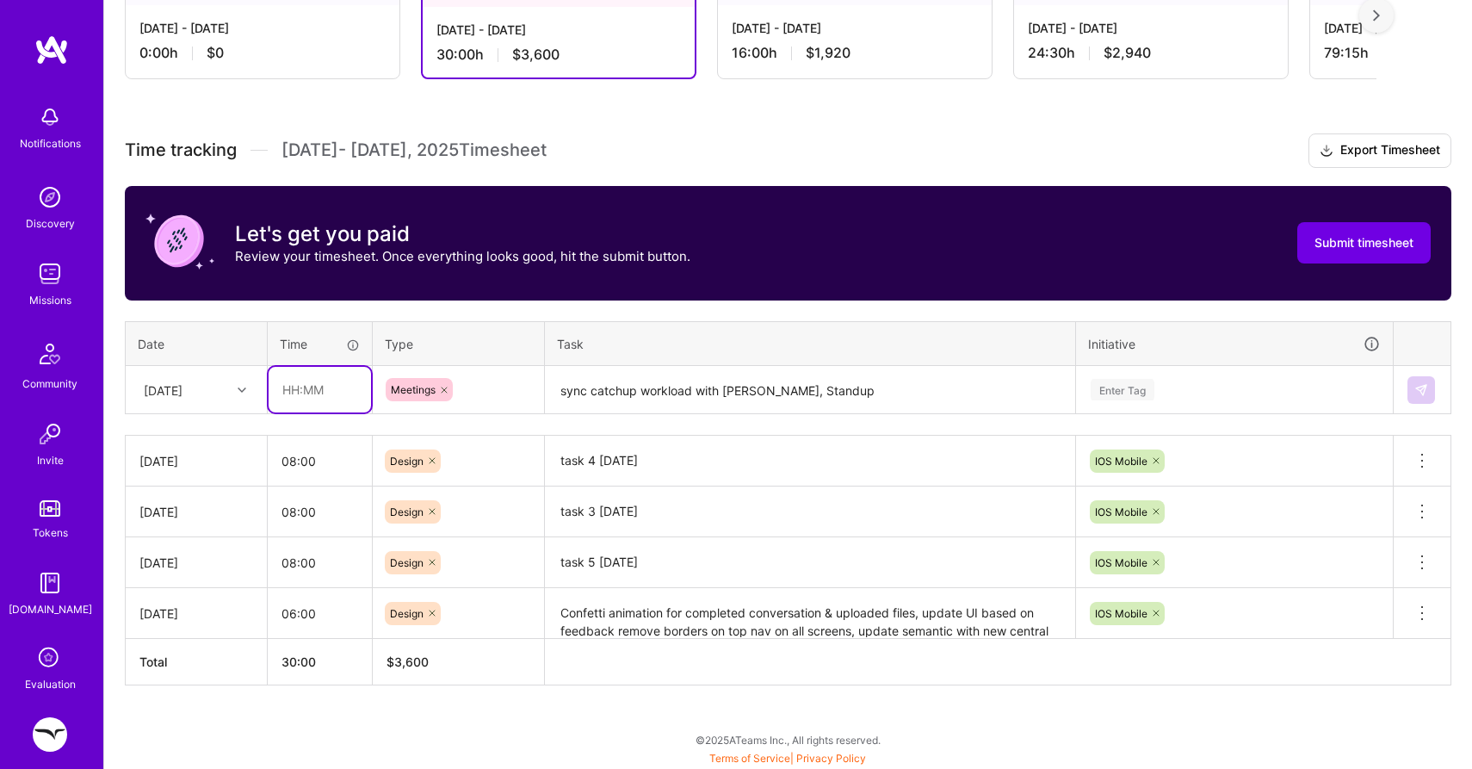
click at [326, 398] on input "text" at bounding box center [320, 390] width 102 height 46
type input "7"
type input "02:00"
click at [1142, 386] on div "Enter Tag" at bounding box center [1123, 389] width 64 height 27
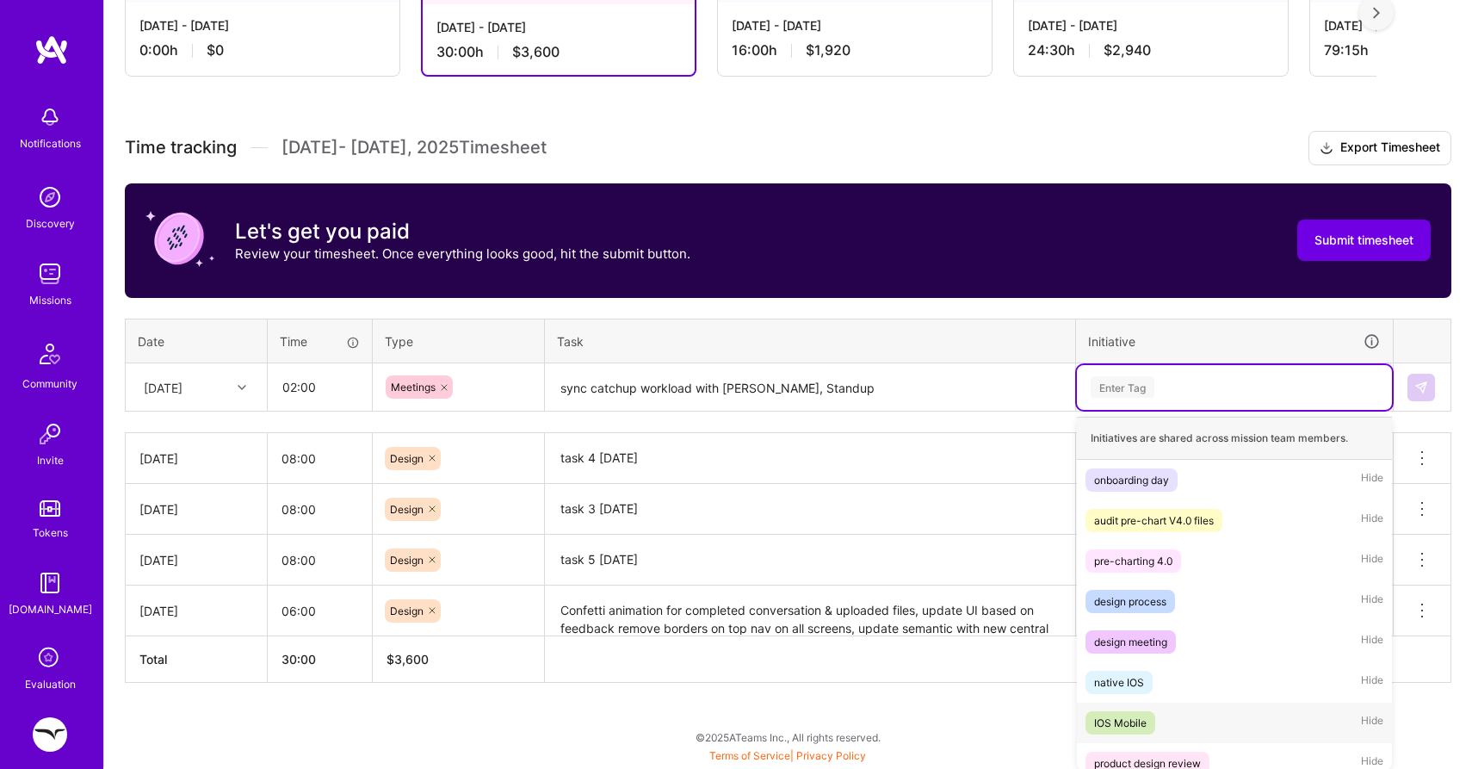
click at [1117, 716] on div "IOS Mobile" at bounding box center [1120, 723] width 53 height 18
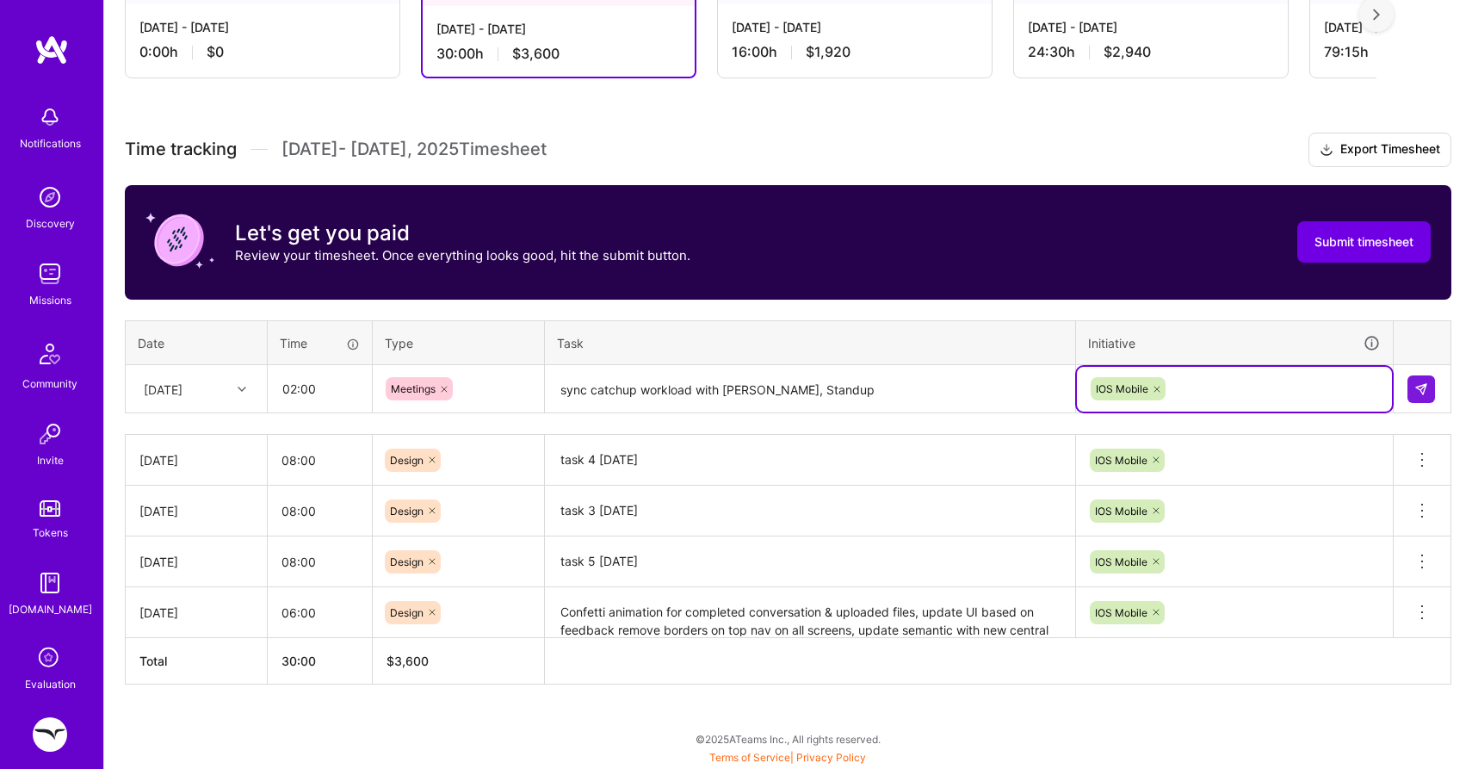
scroll to position [365, 0]
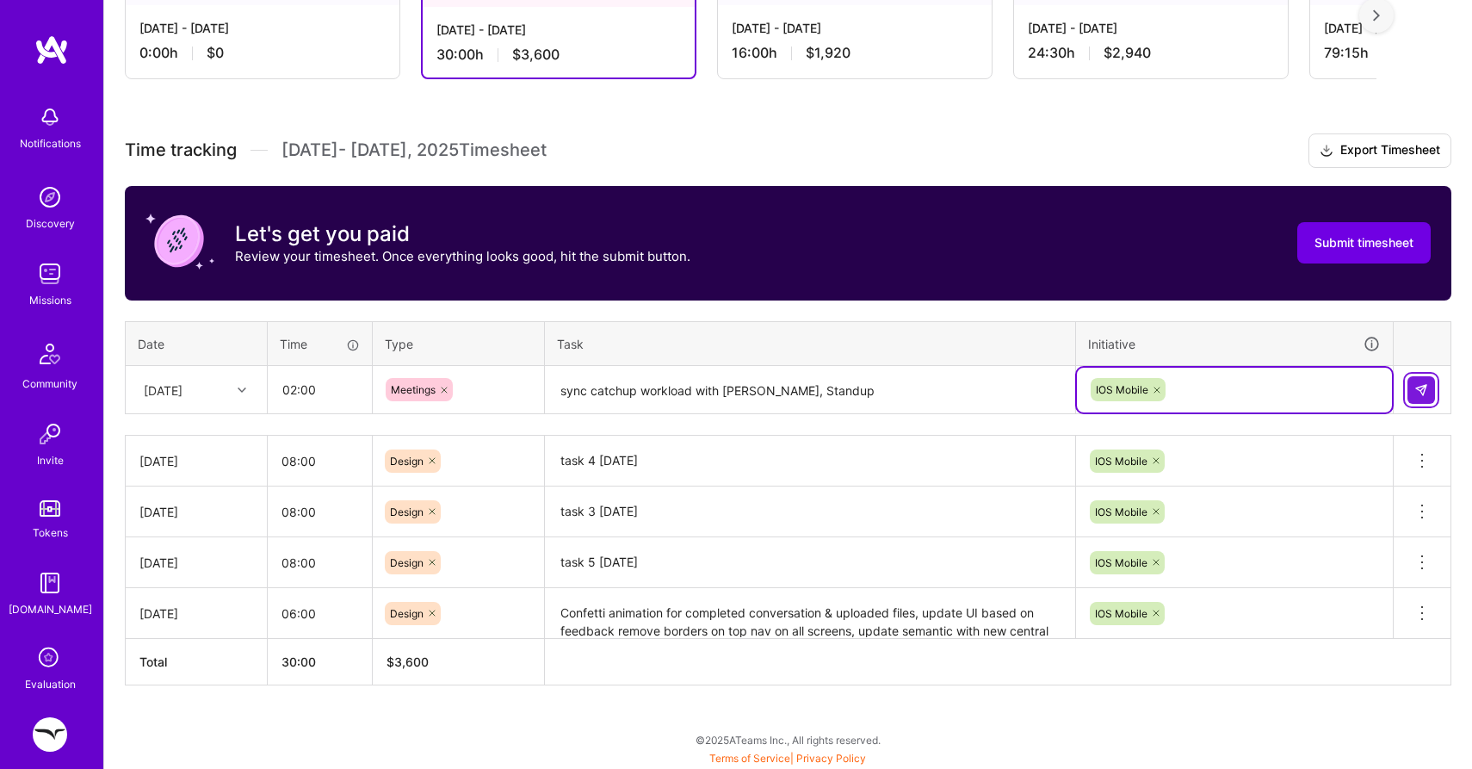
click at [1431, 394] on button at bounding box center [1422, 390] width 28 height 28
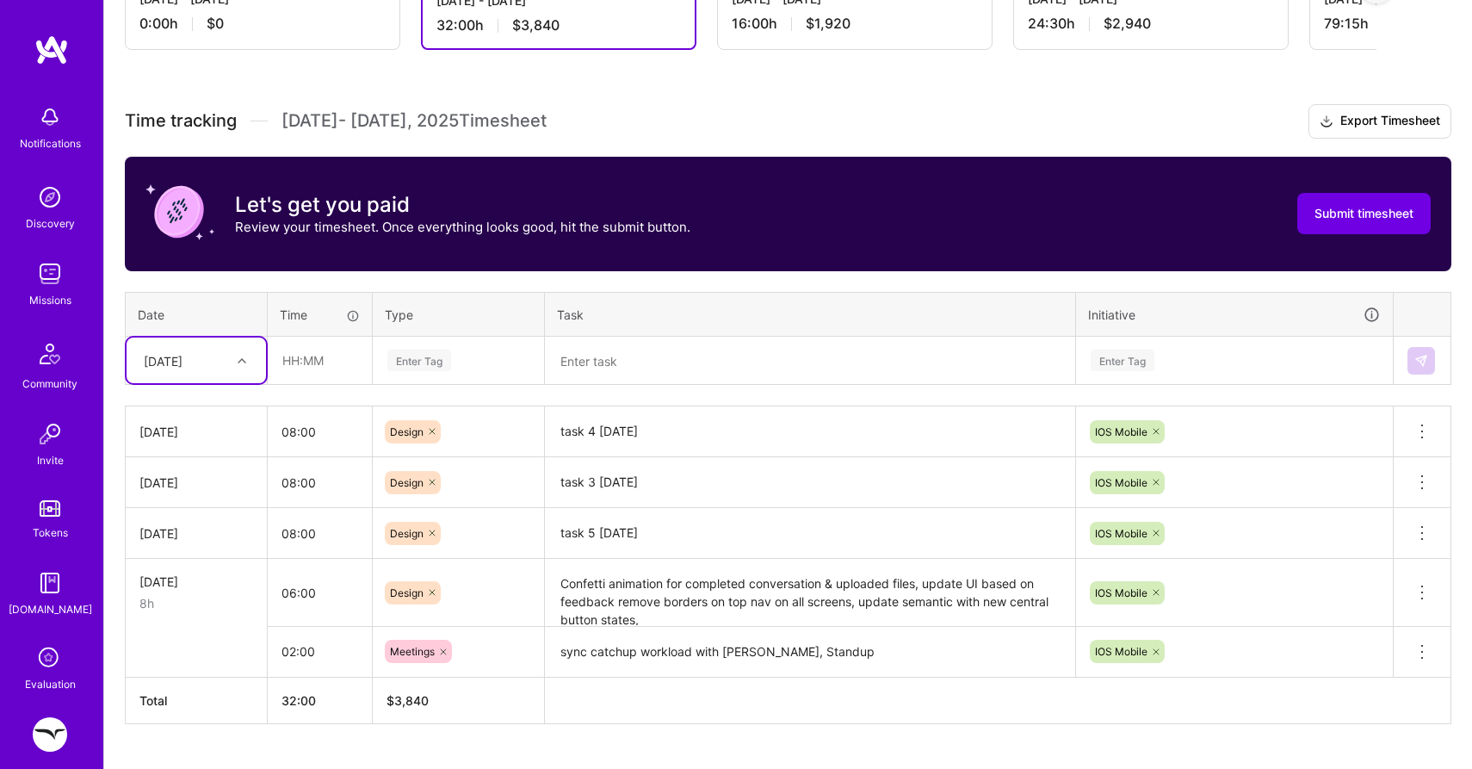
scroll to position [395, 0]
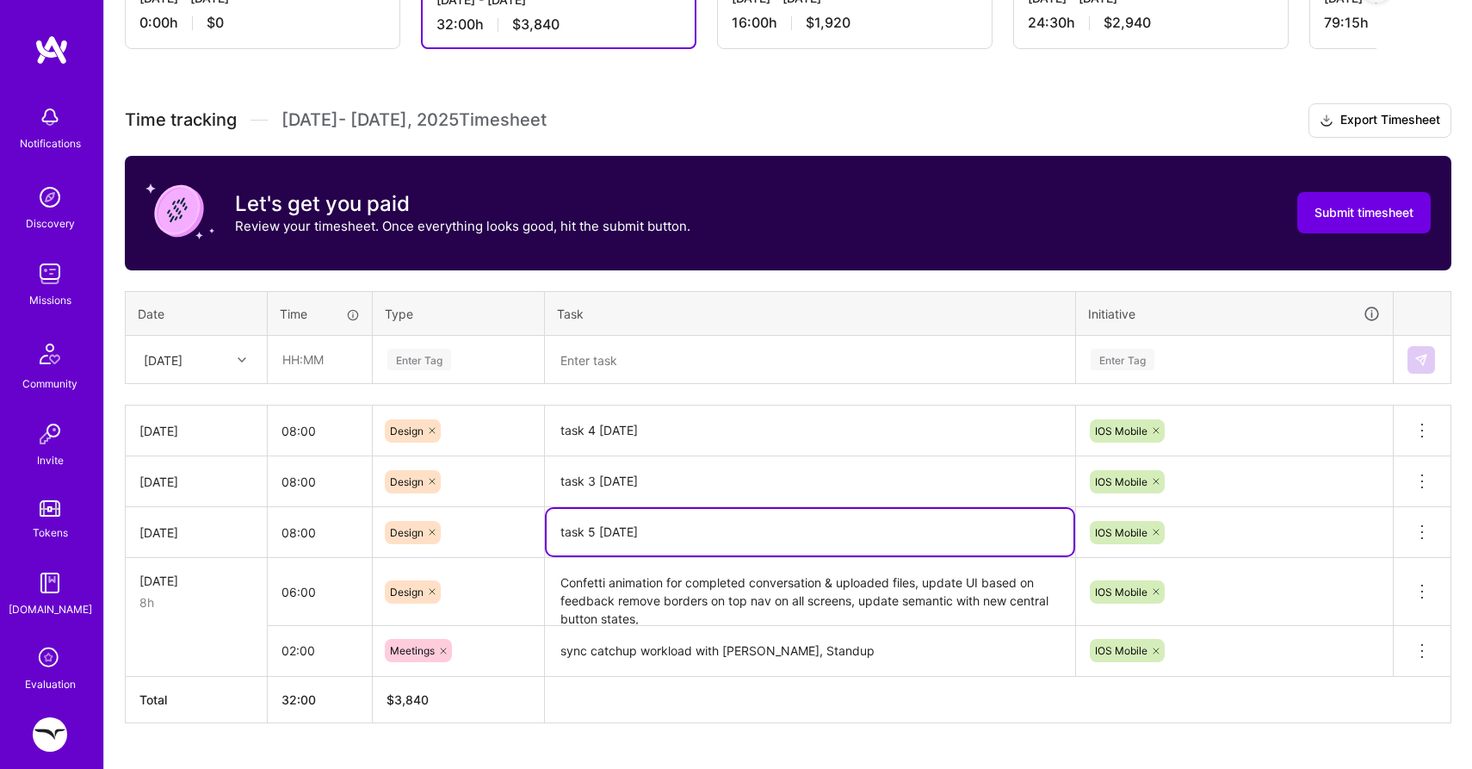
click at [585, 531] on textarea "task 5 [DATE]" at bounding box center [810, 532] width 527 height 46
click at [824, 465] on textarea "task 3 [DATE]" at bounding box center [810, 481] width 527 height 47
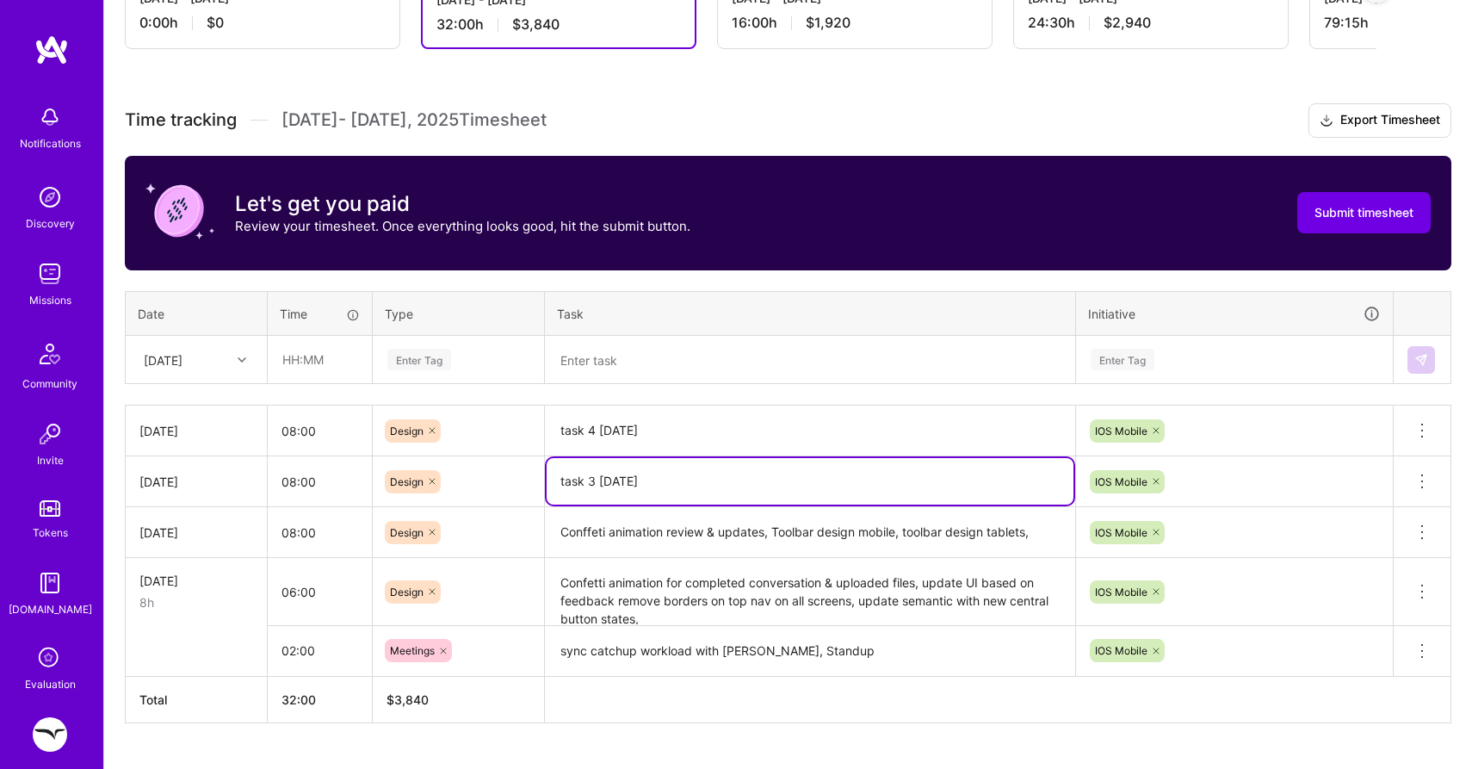
click at [824, 465] on textarea "task 3 [DATE]" at bounding box center [810, 481] width 527 height 46
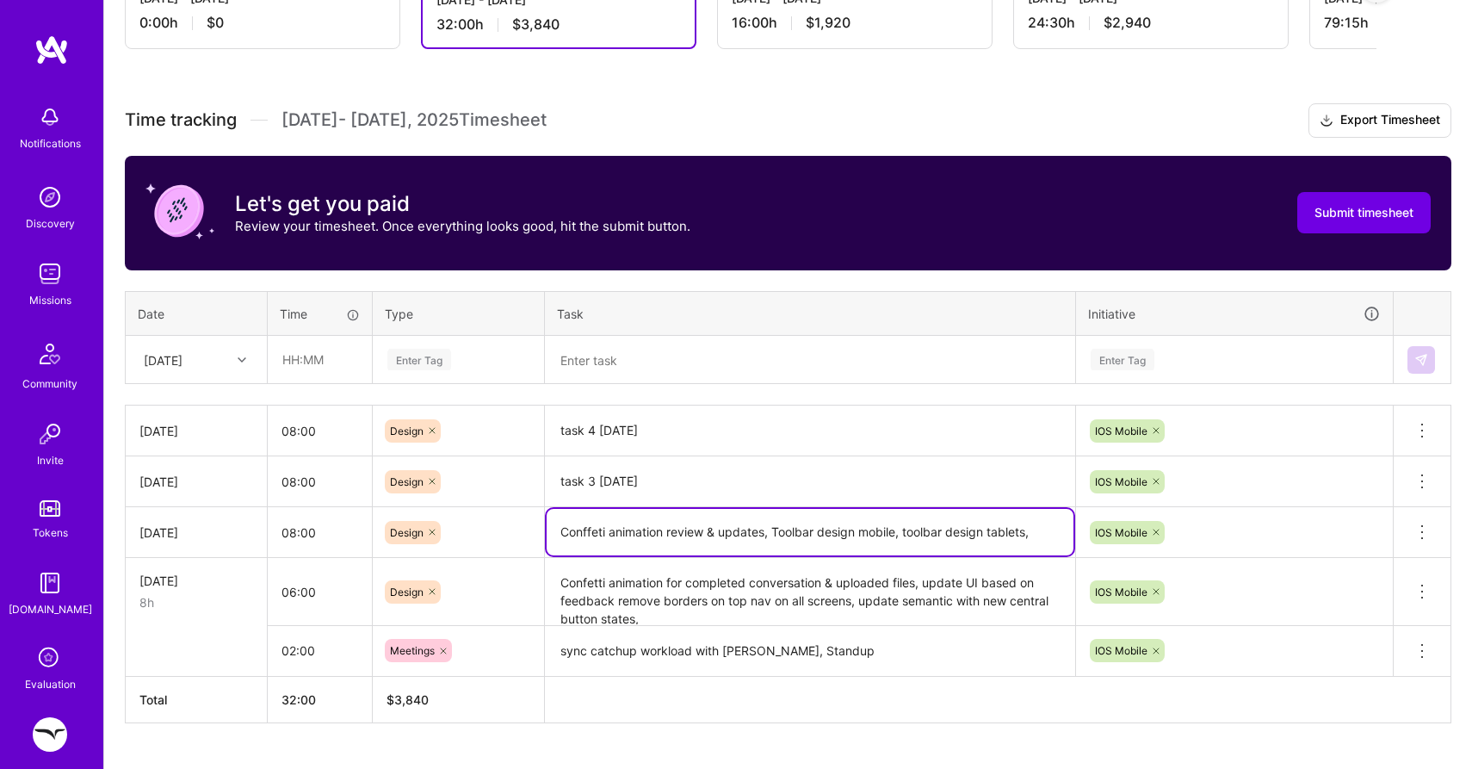
click at [1043, 540] on textarea "Conffeti animation review & updates, Toolbar design mobile, toolbar design tabl…" at bounding box center [810, 532] width 527 height 46
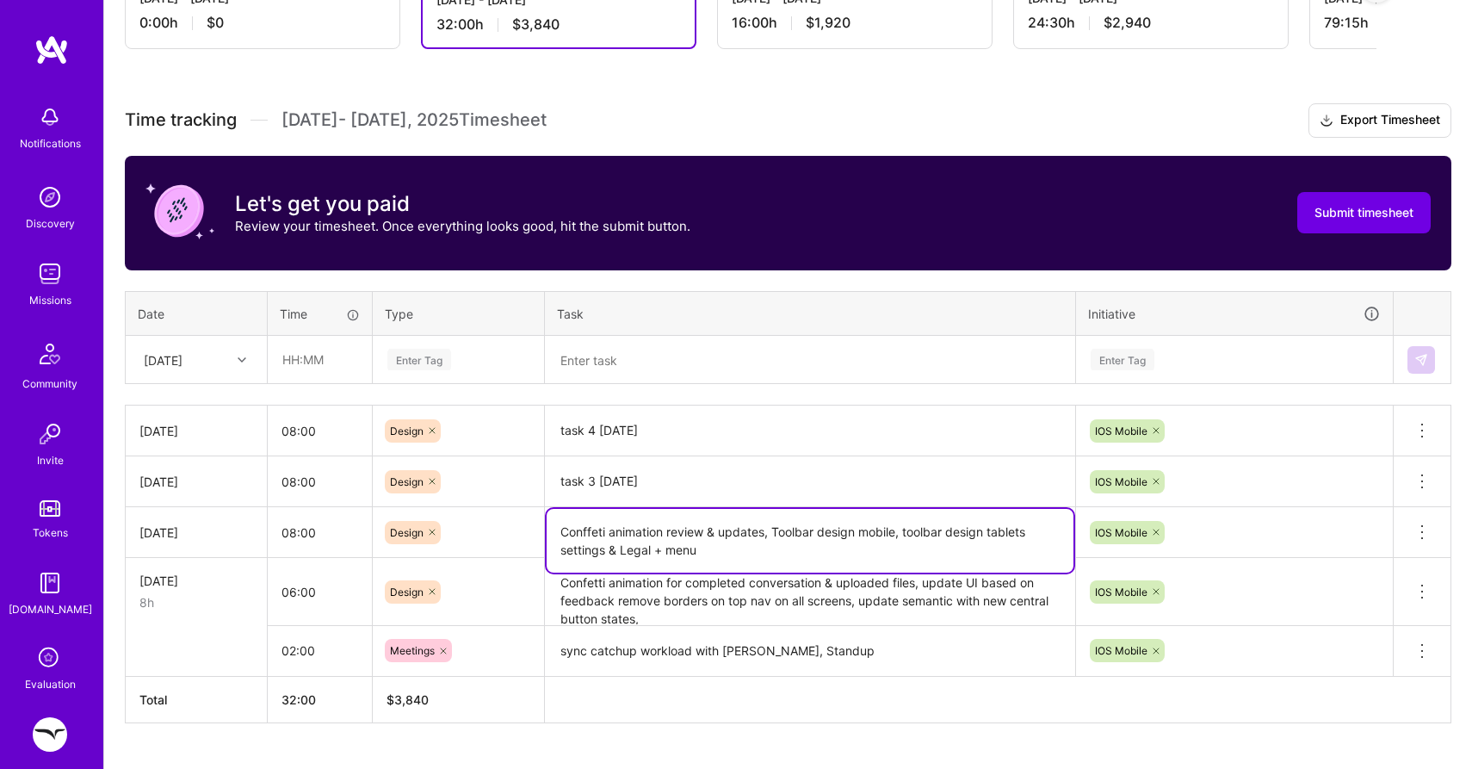
type textarea "Conffeti animation review & updates, Toolbar design mobile, toolbar design tabl…"
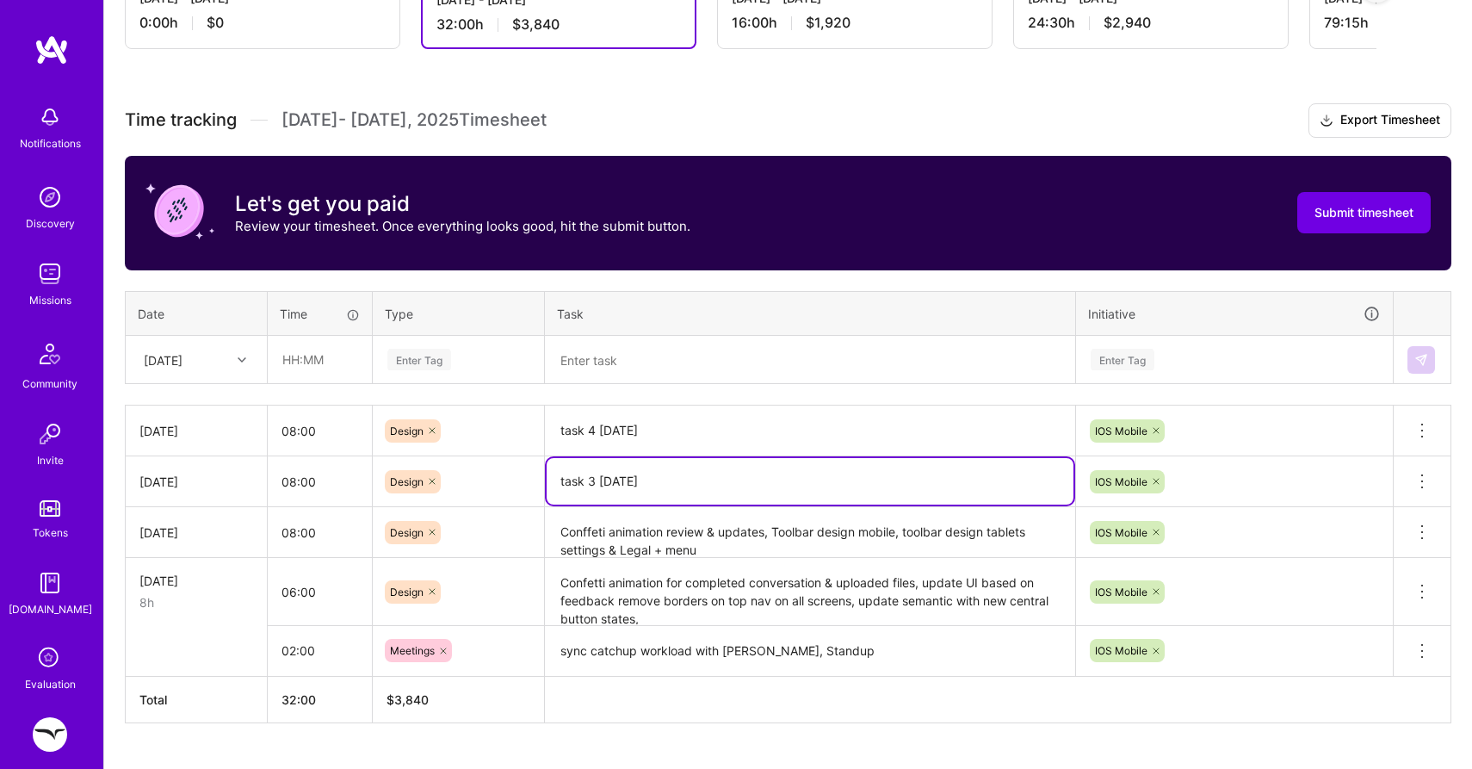
click at [784, 480] on textarea "task 3 [DATE]" at bounding box center [810, 481] width 527 height 46
drag, startPoint x: 611, startPoint y: 478, endPoint x: 601, endPoint y: 480, distance: 10.5
click at [601, 480] on textarea "task 3 [DATE]" at bounding box center [810, 481] width 527 height 46
type textarea "task 3 [DATE]"
click at [723, 548] on textarea "Conffeti animation review & updates, Toolbar design mobile, toolbar design tabl…" at bounding box center [810, 533] width 527 height 48
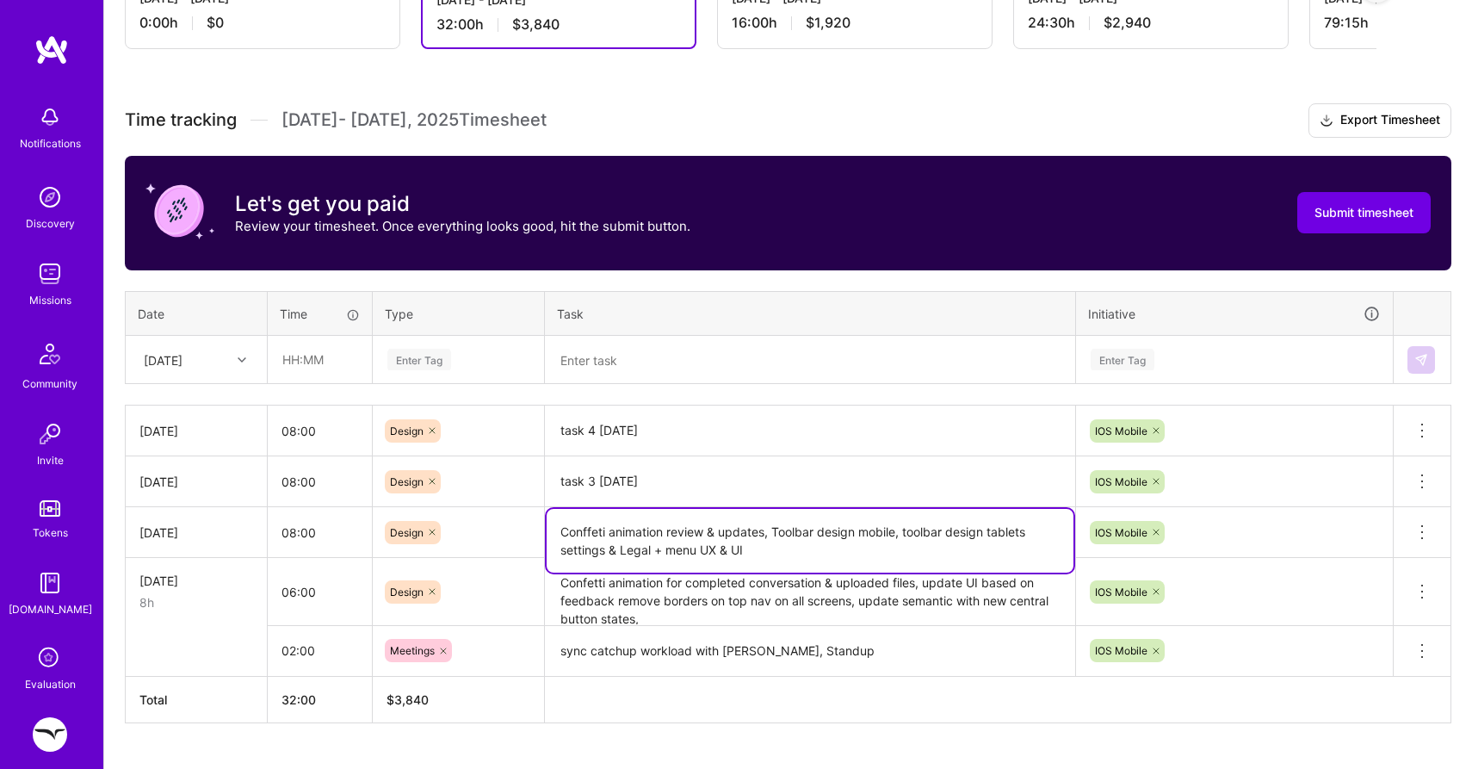
type textarea "Conffeti animation review & updates, Toolbar design mobile, toolbar design tabl…"
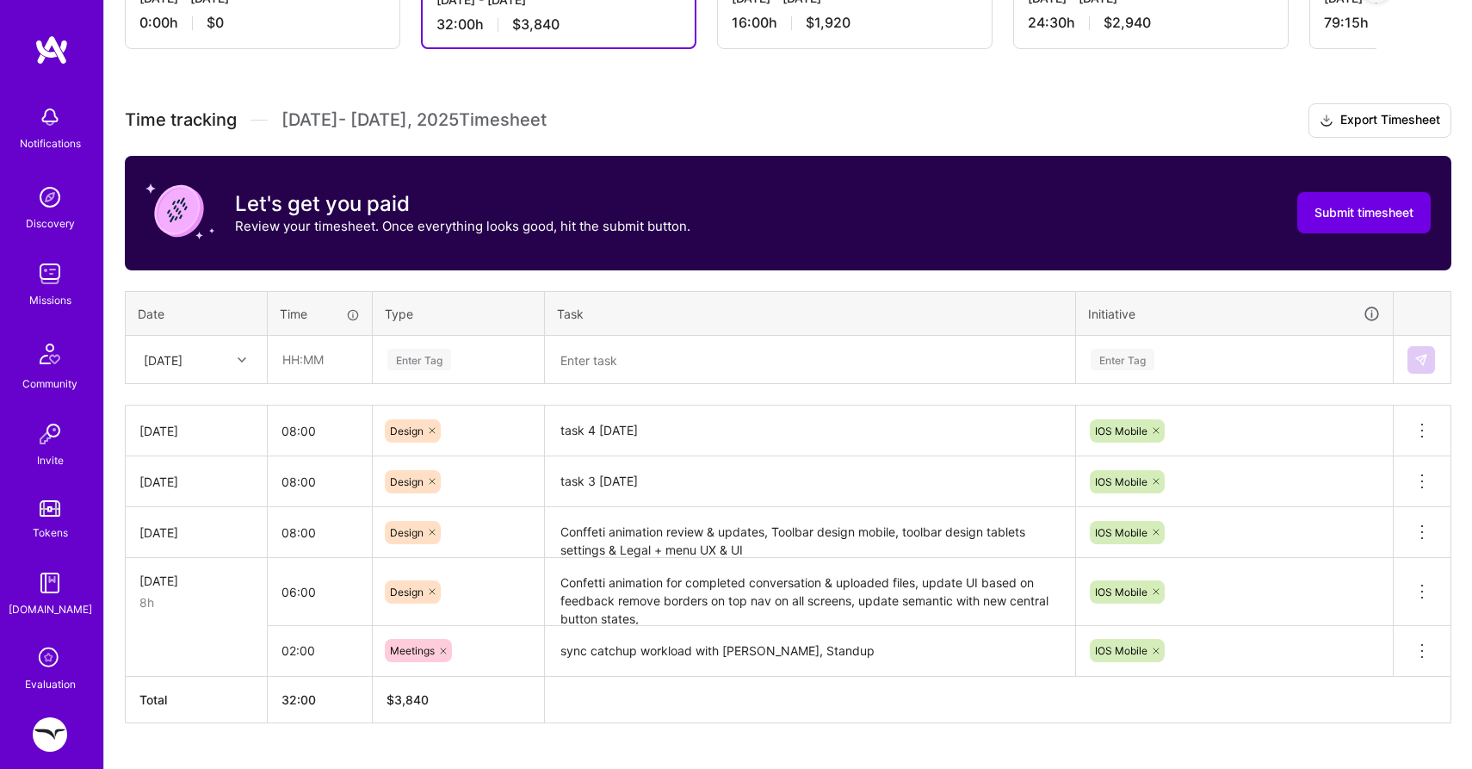
click at [773, 399] on div "Time tracking [DATE] - [DATE] Timesheet Export Timesheet Let's get you paid Rev…" at bounding box center [788, 413] width 1327 height 620
click at [622, 490] on textarea "task 3 [DATE]" at bounding box center [810, 482] width 527 height 48
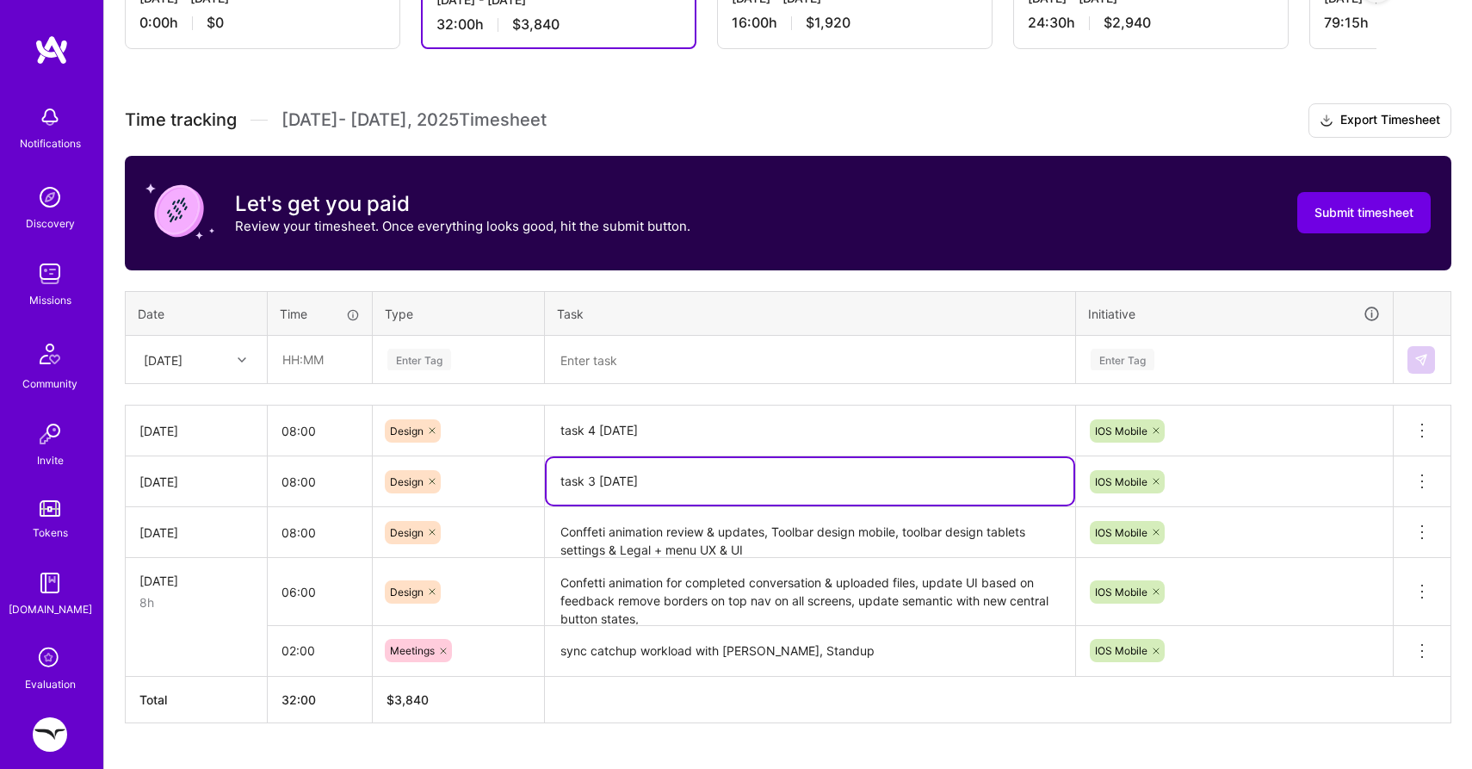
click at [622, 490] on textarea "task 3 [DATE]" at bounding box center [810, 481] width 527 height 46
type textarea "Y"
paste textarea ""Long recording" error use case design"
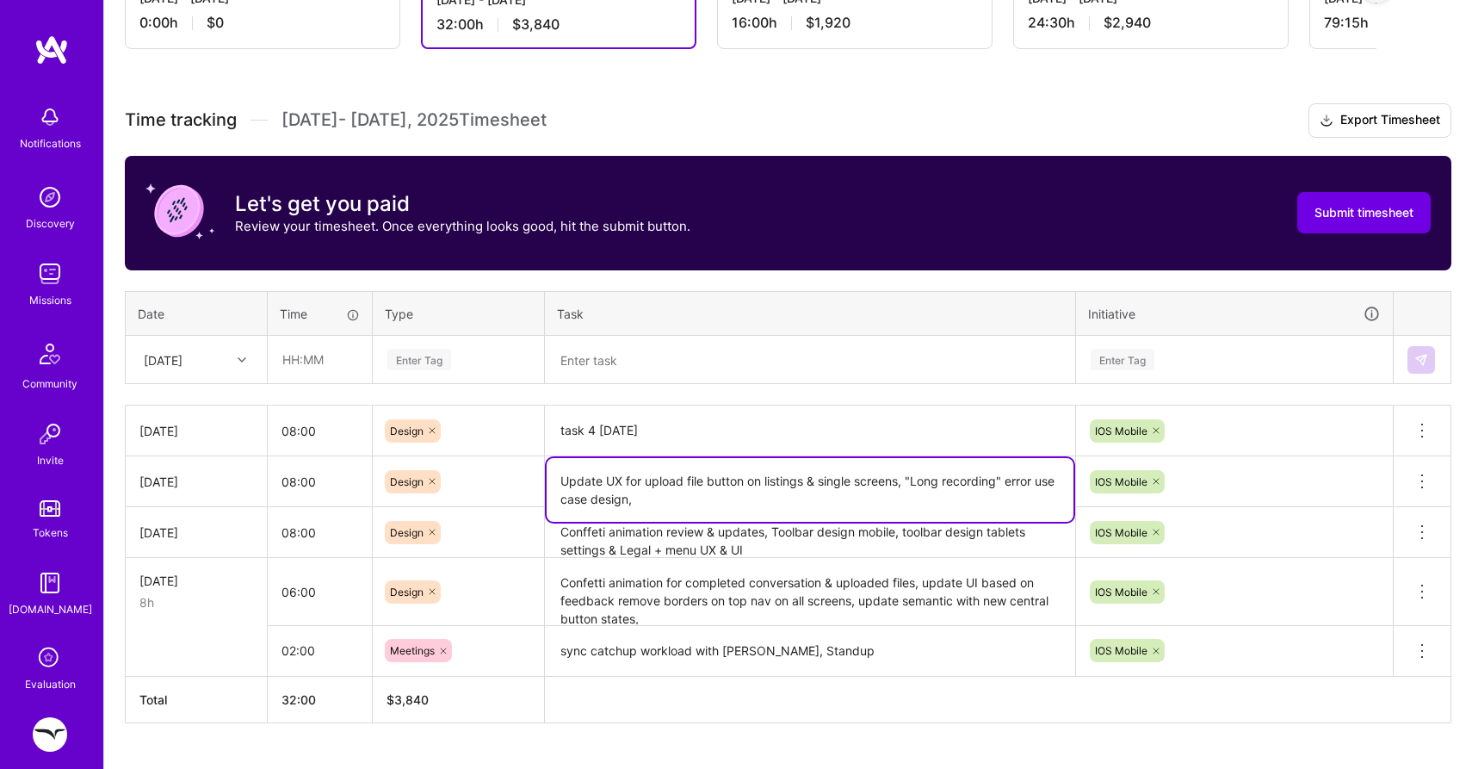
type textarea "Update UX for upload file button on listings & single screens, "Long recording"…"
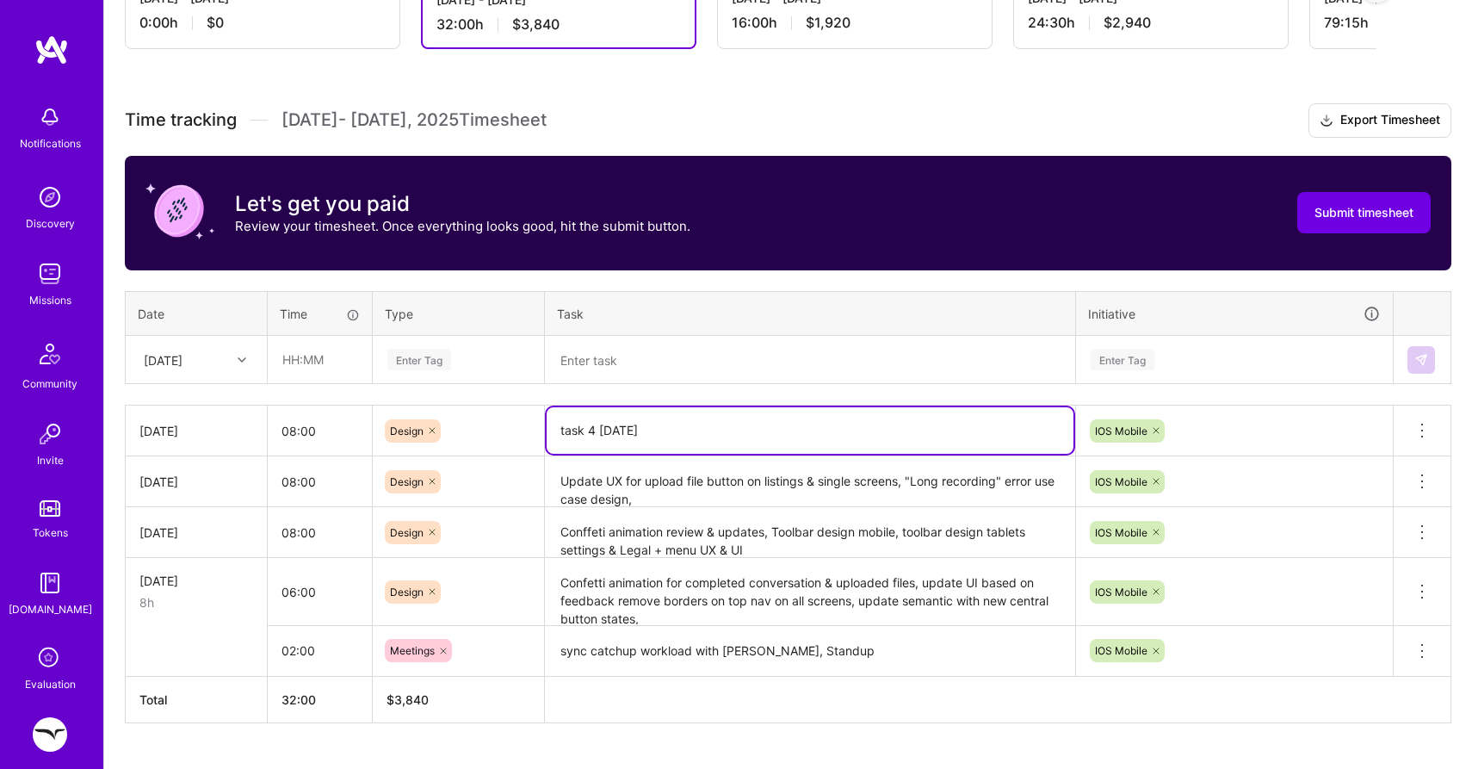
click at [966, 434] on textarea "task 4 [DATE]" at bounding box center [810, 430] width 527 height 46
click at [599, 425] on textarea "review standup" at bounding box center [810, 430] width 527 height 46
click at [703, 423] on textarea "review + standup" at bounding box center [810, 430] width 527 height 46
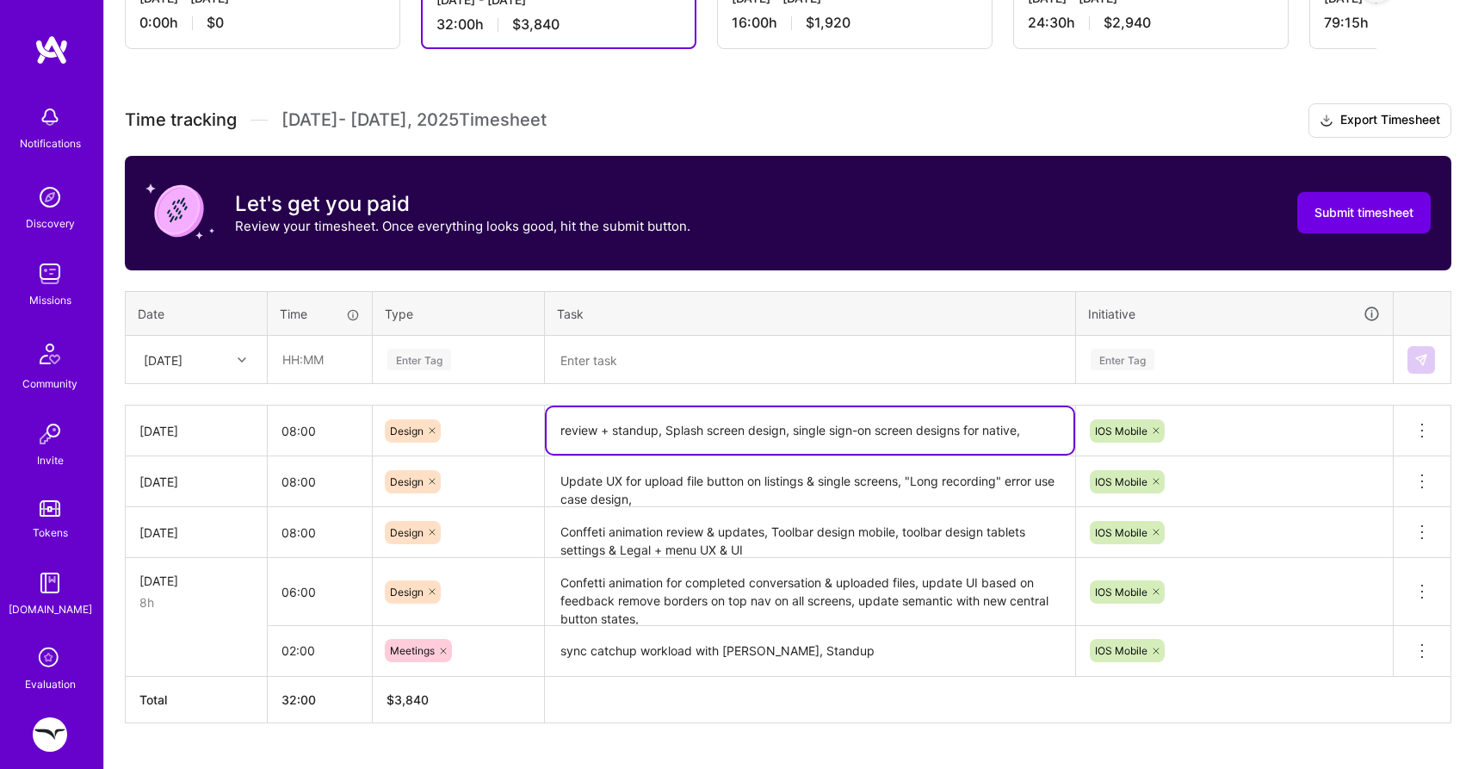
type textarea "review + standup, Splash screen design, single sign-on screen designs for nativ…"
click at [1222, 353] on div "Enter Tag" at bounding box center [1234, 360] width 291 height 22
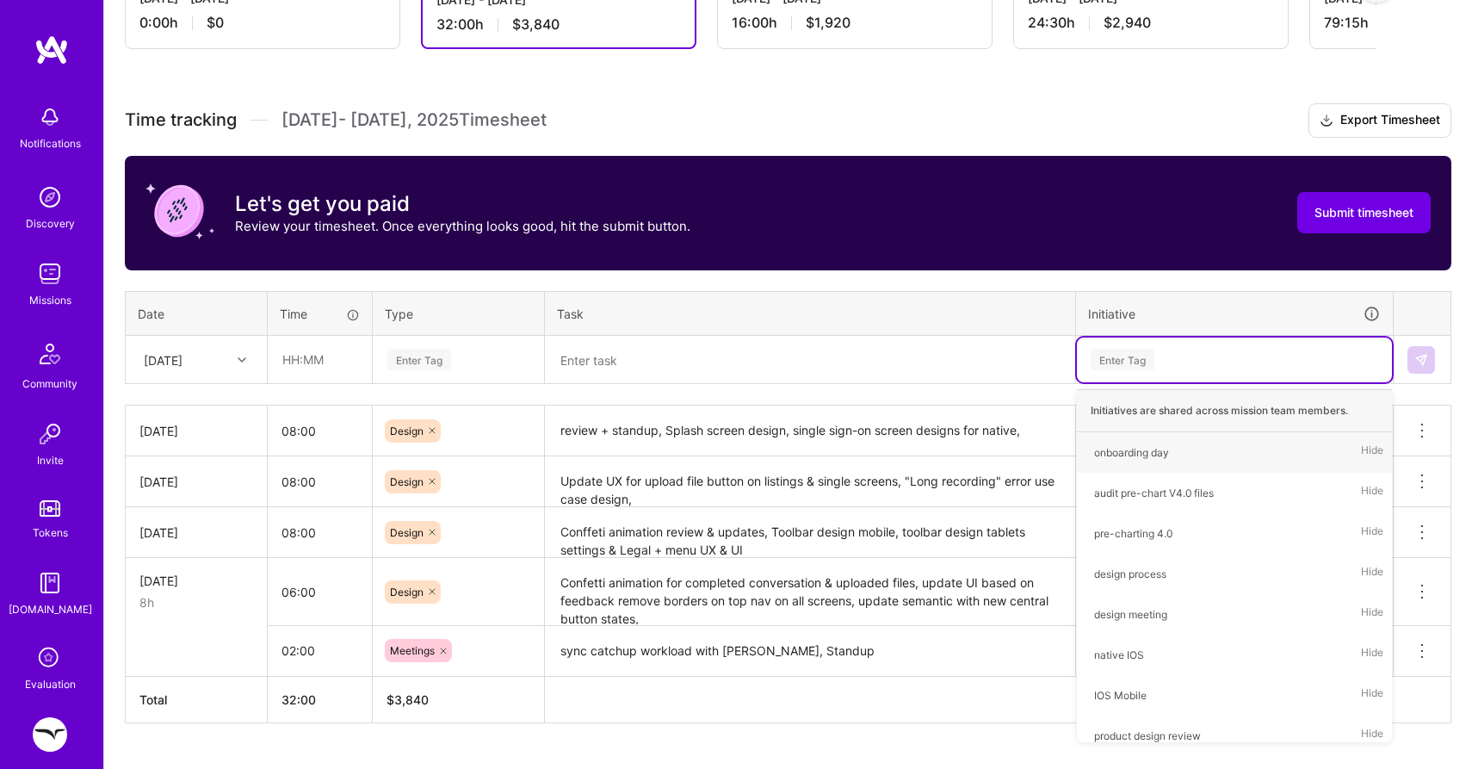
click at [1074, 258] on div "Let's get you paid Review your timesheet. Once everything looks good, hit the s…" at bounding box center [788, 213] width 1327 height 115
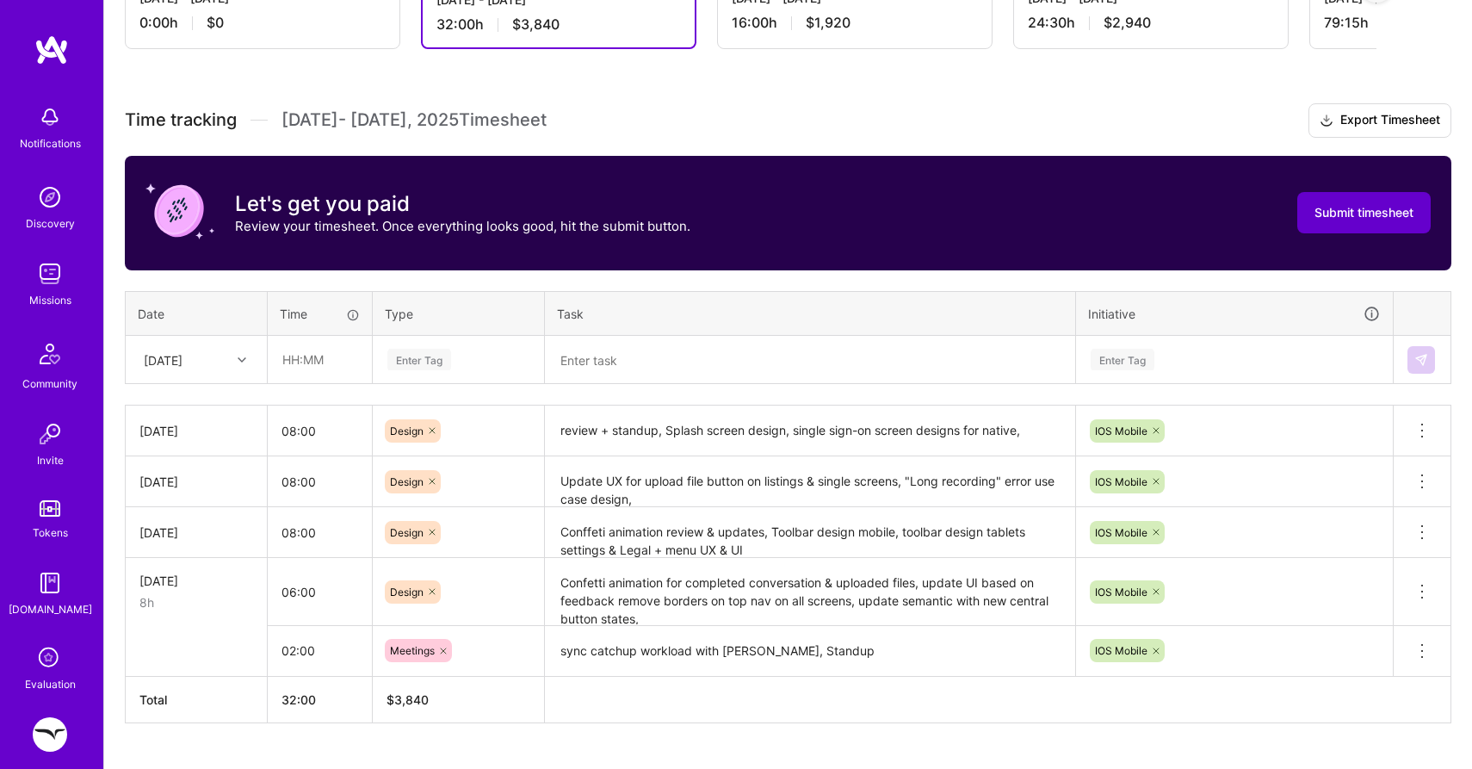
click at [1336, 220] on span "Submit timesheet" at bounding box center [1364, 212] width 99 height 17
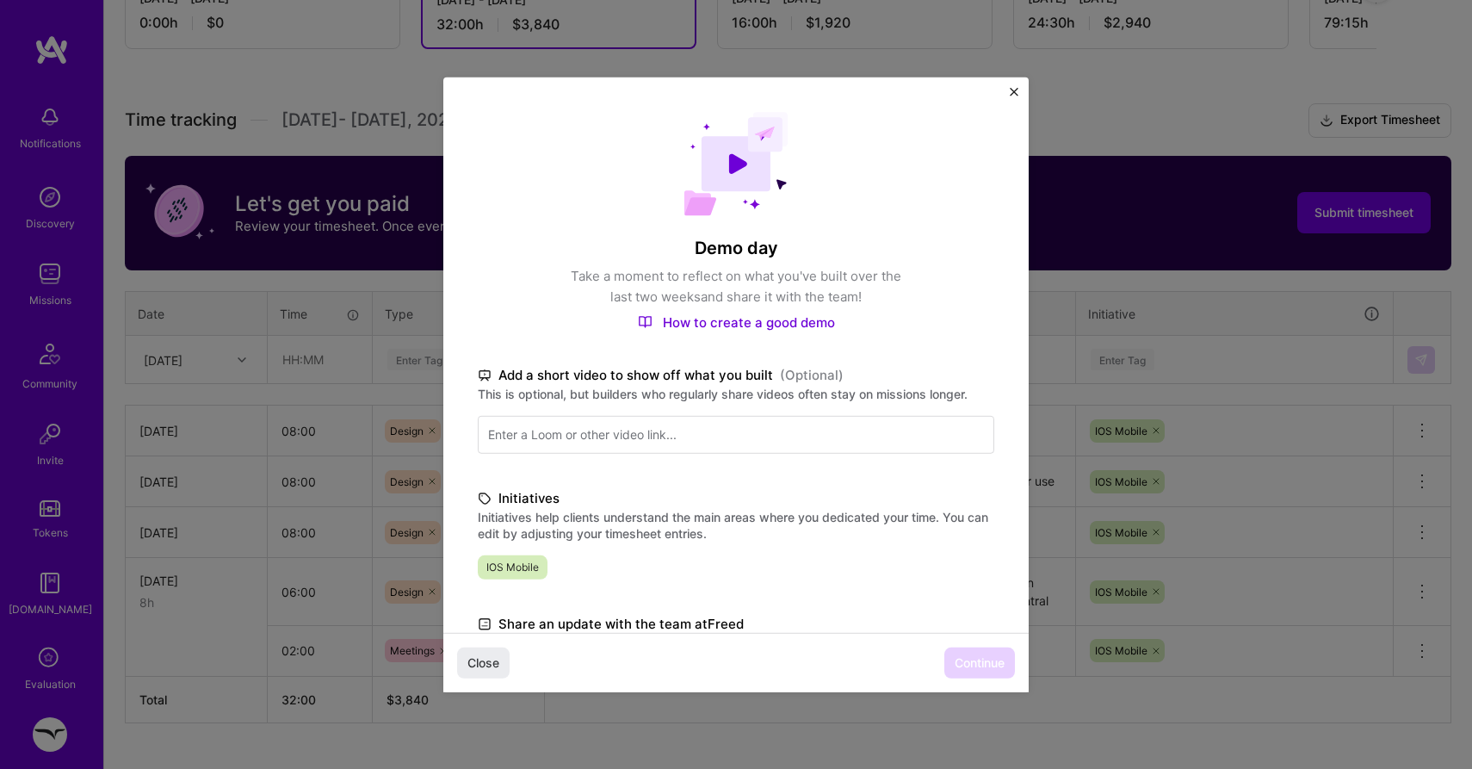
scroll to position [300, 0]
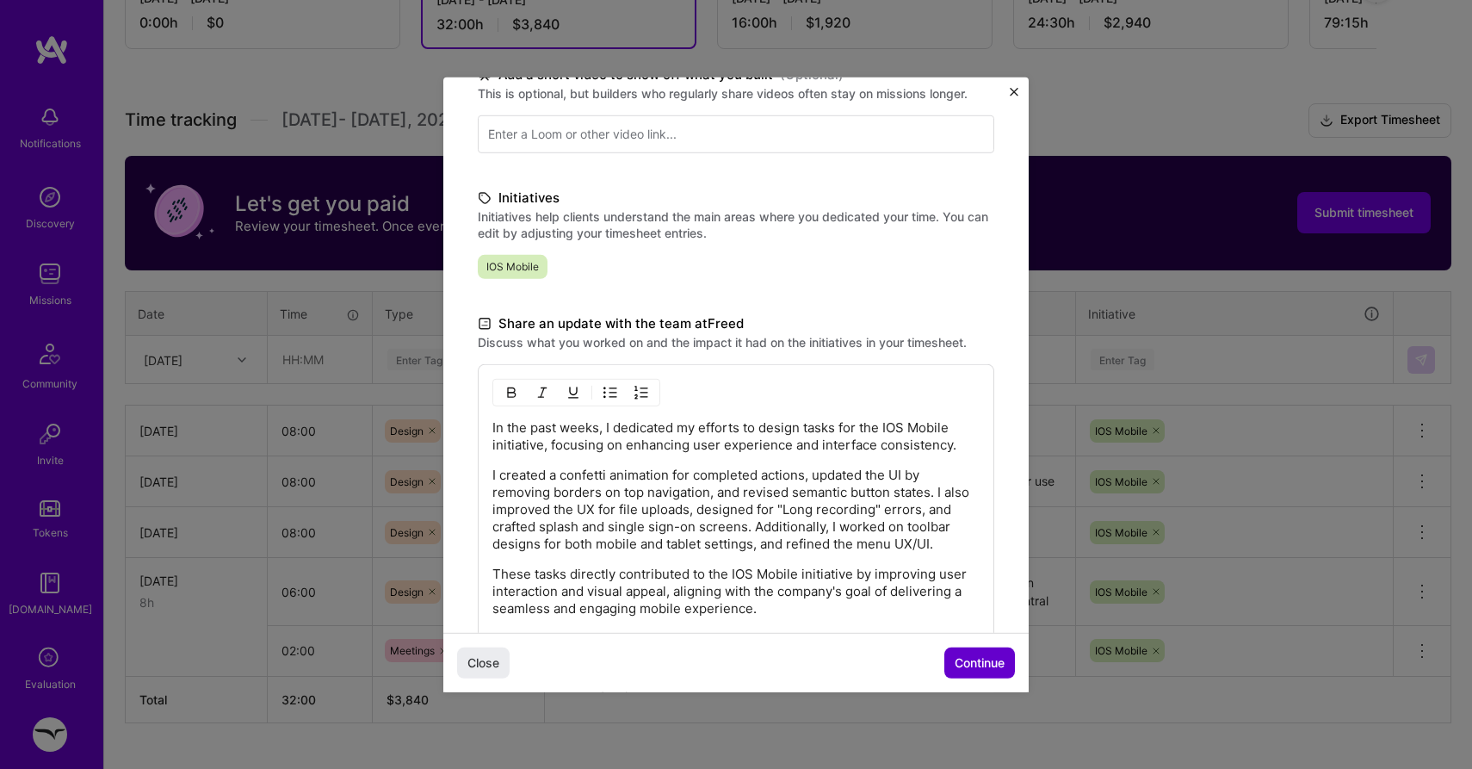
click at [981, 669] on span "Continue" at bounding box center [980, 662] width 50 height 17
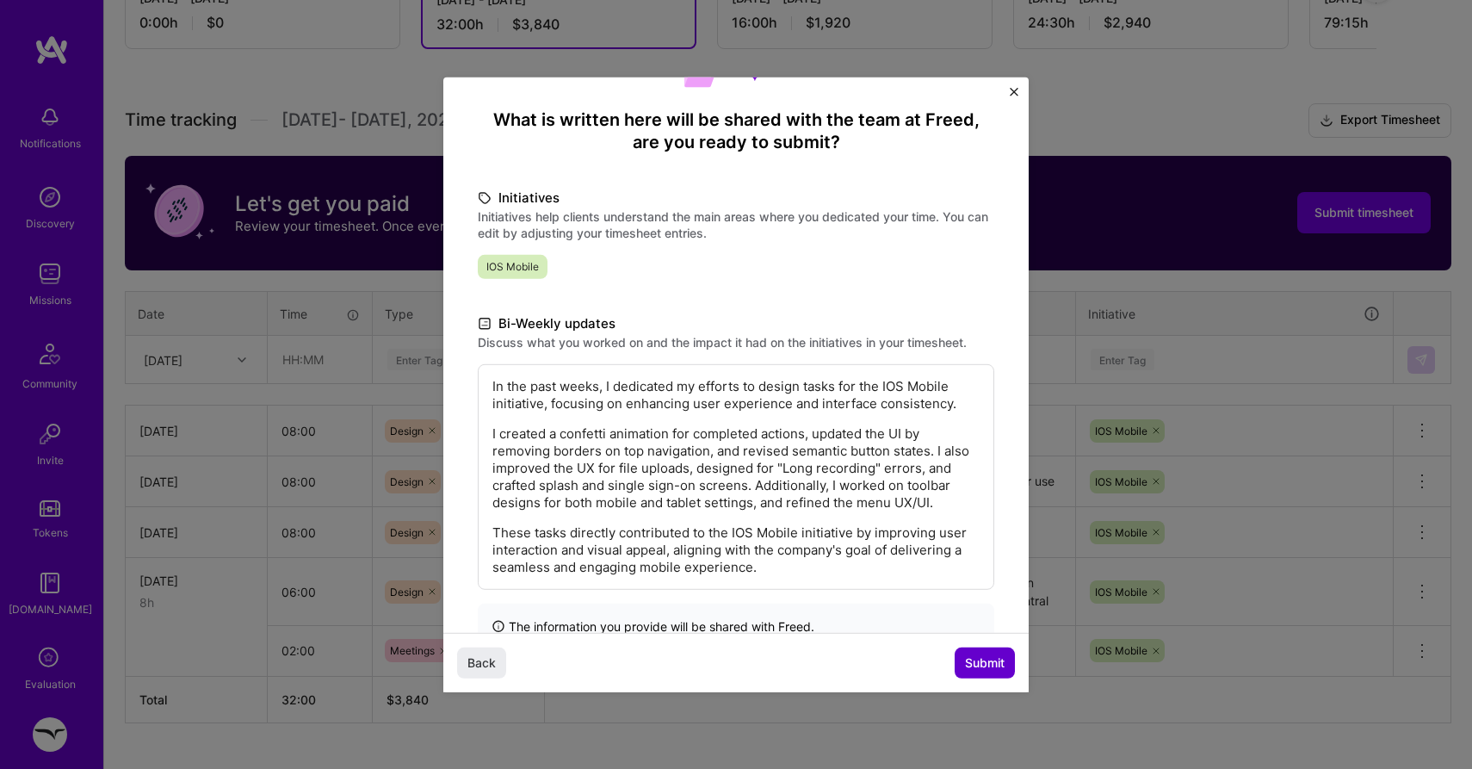
click at [981, 669] on span "Submit" at bounding box center [985, 662] width 40 height 17
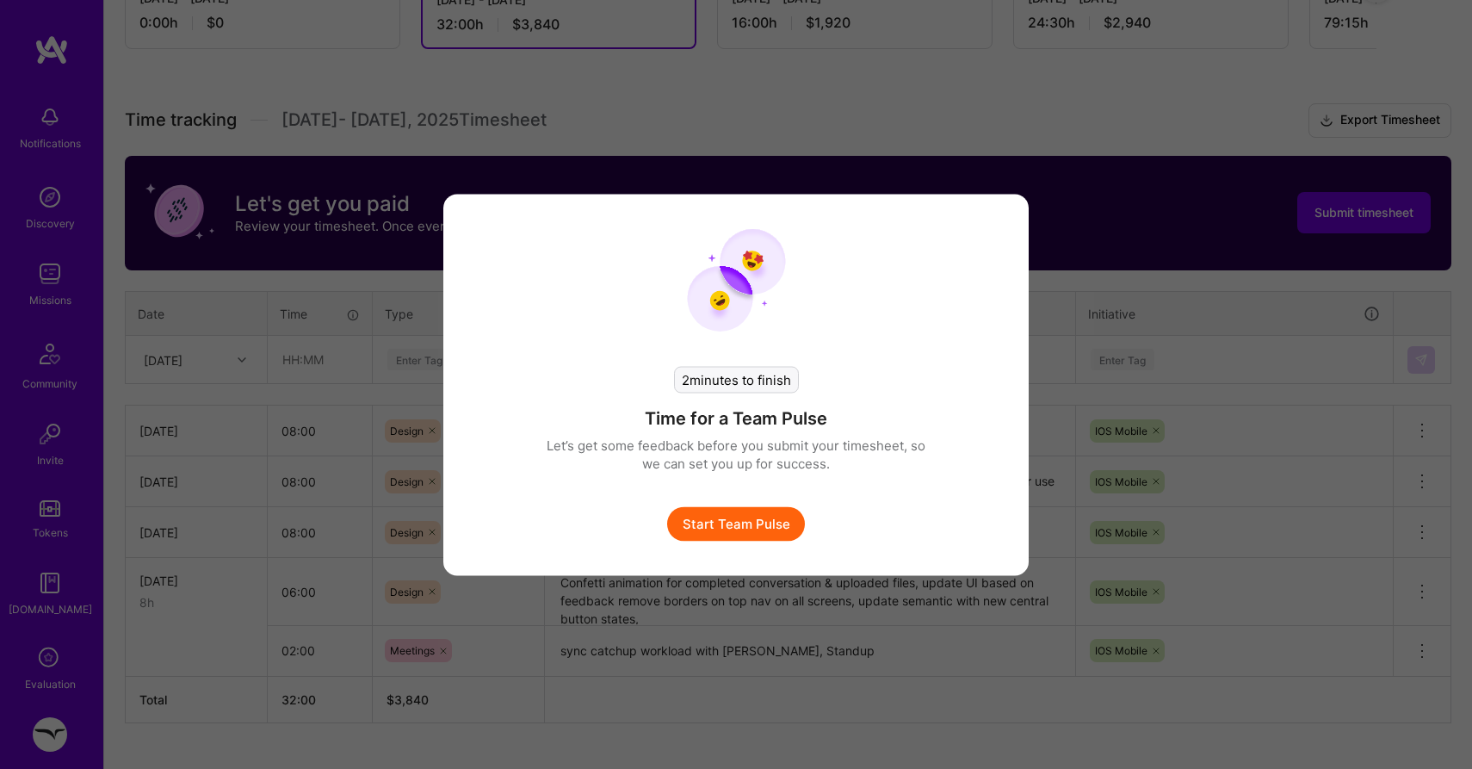
click at [760, 528] on button "Start Team Pulse" at bounding box center [736, 523] width 138 height 34
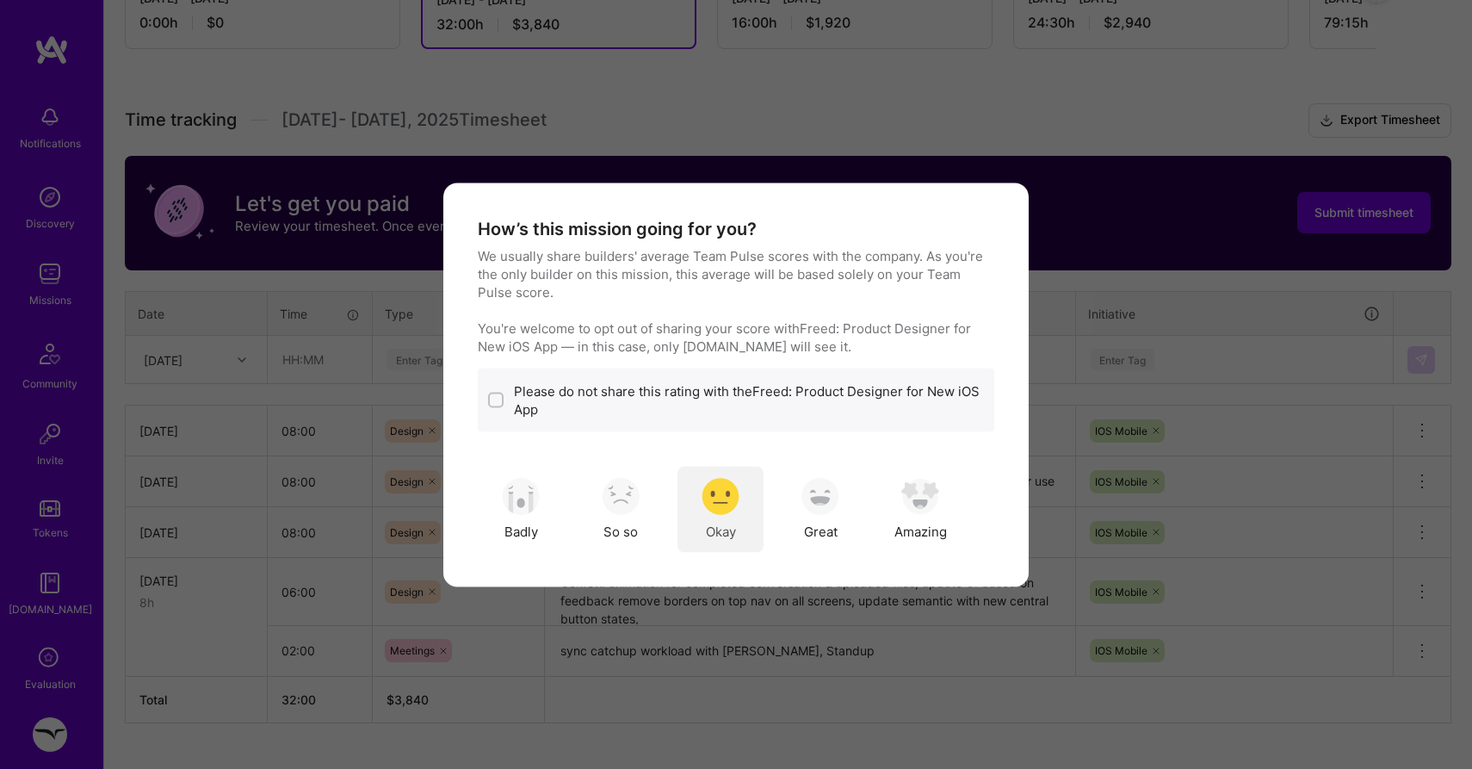
click at [758, 504] on div "Okay" at bounding box center [721, 509] width 86 height 86
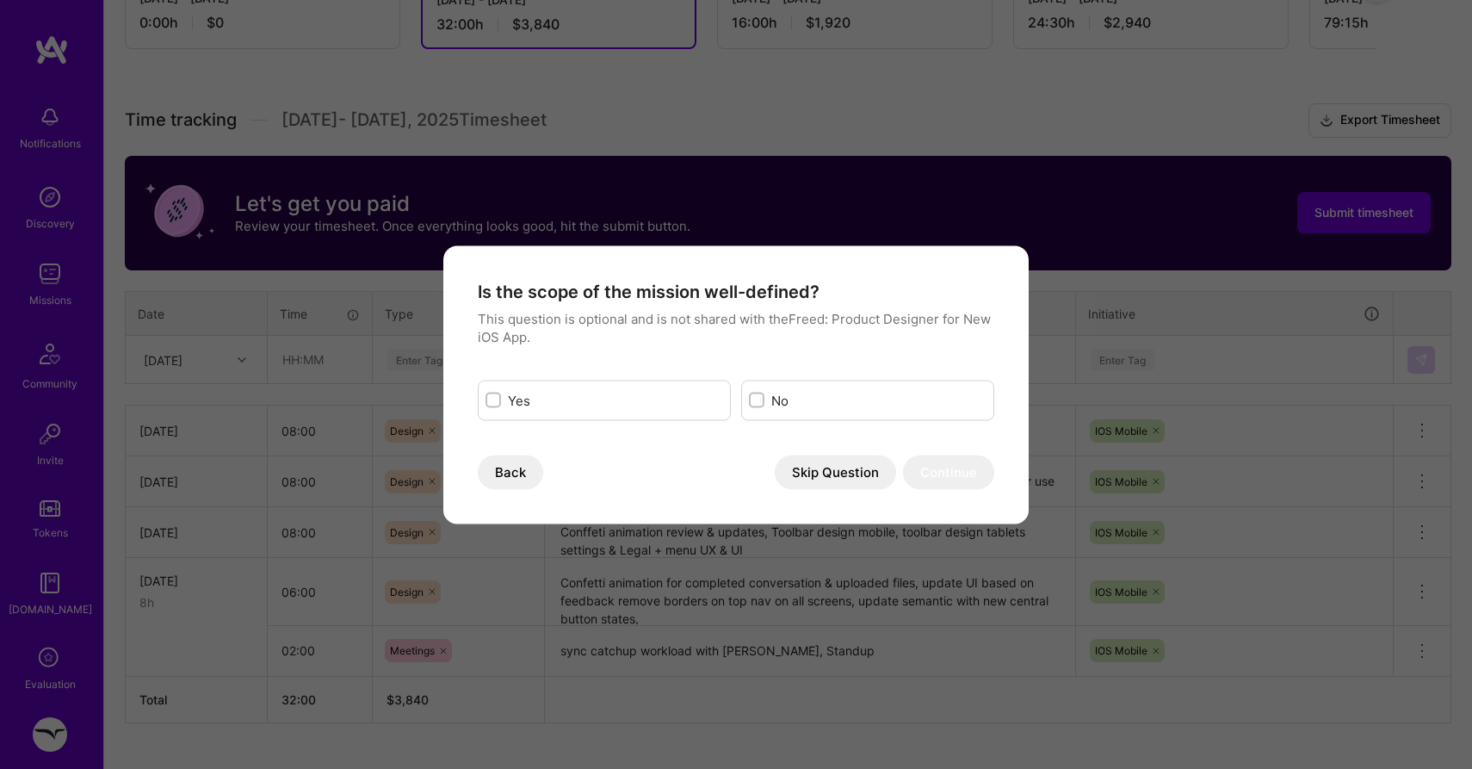
click at [830, 477] on button "Skip Question" at bounding box center [835, 472] width 121 height 34
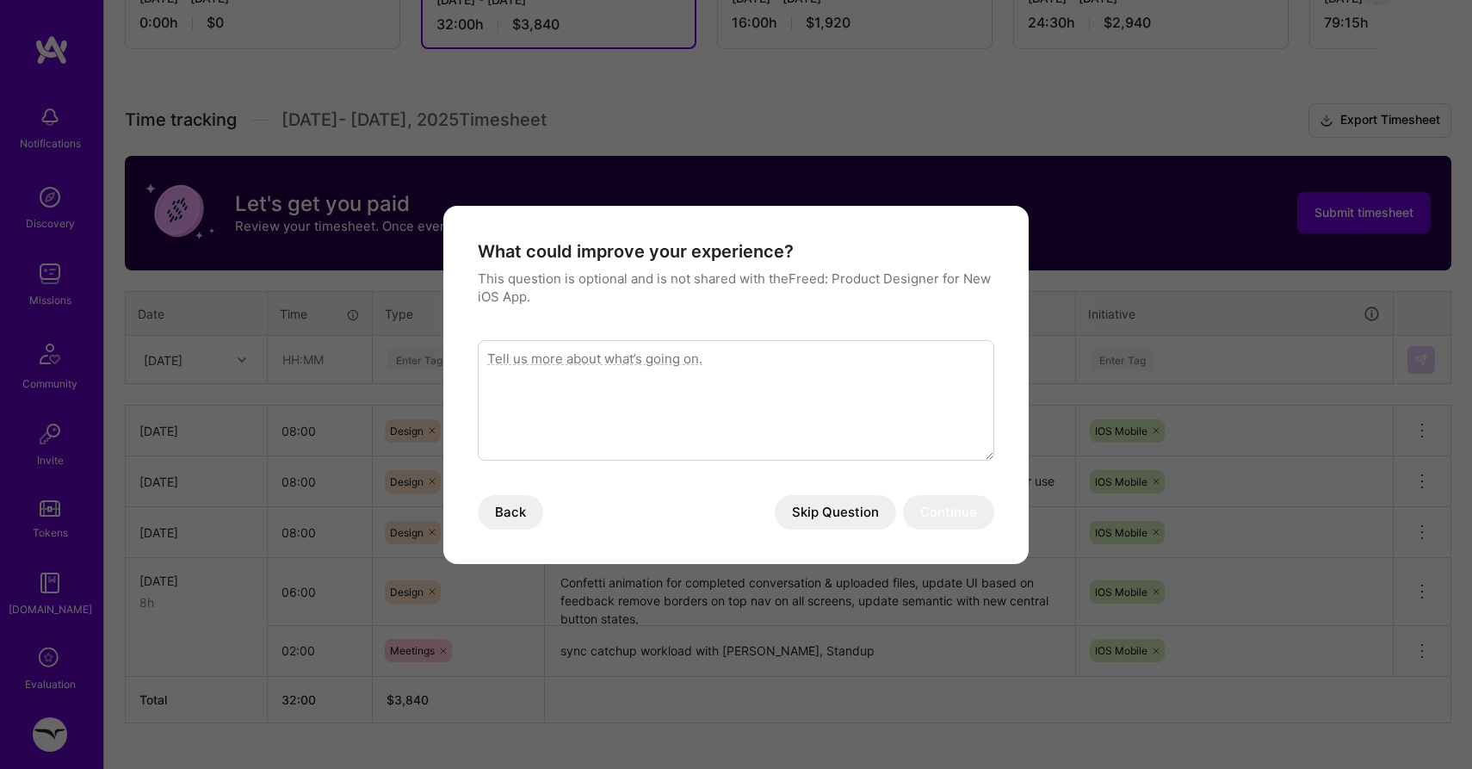
click at [837, 512] on button "Skip Question" at bounding box center [835, 512] width 121 height 34
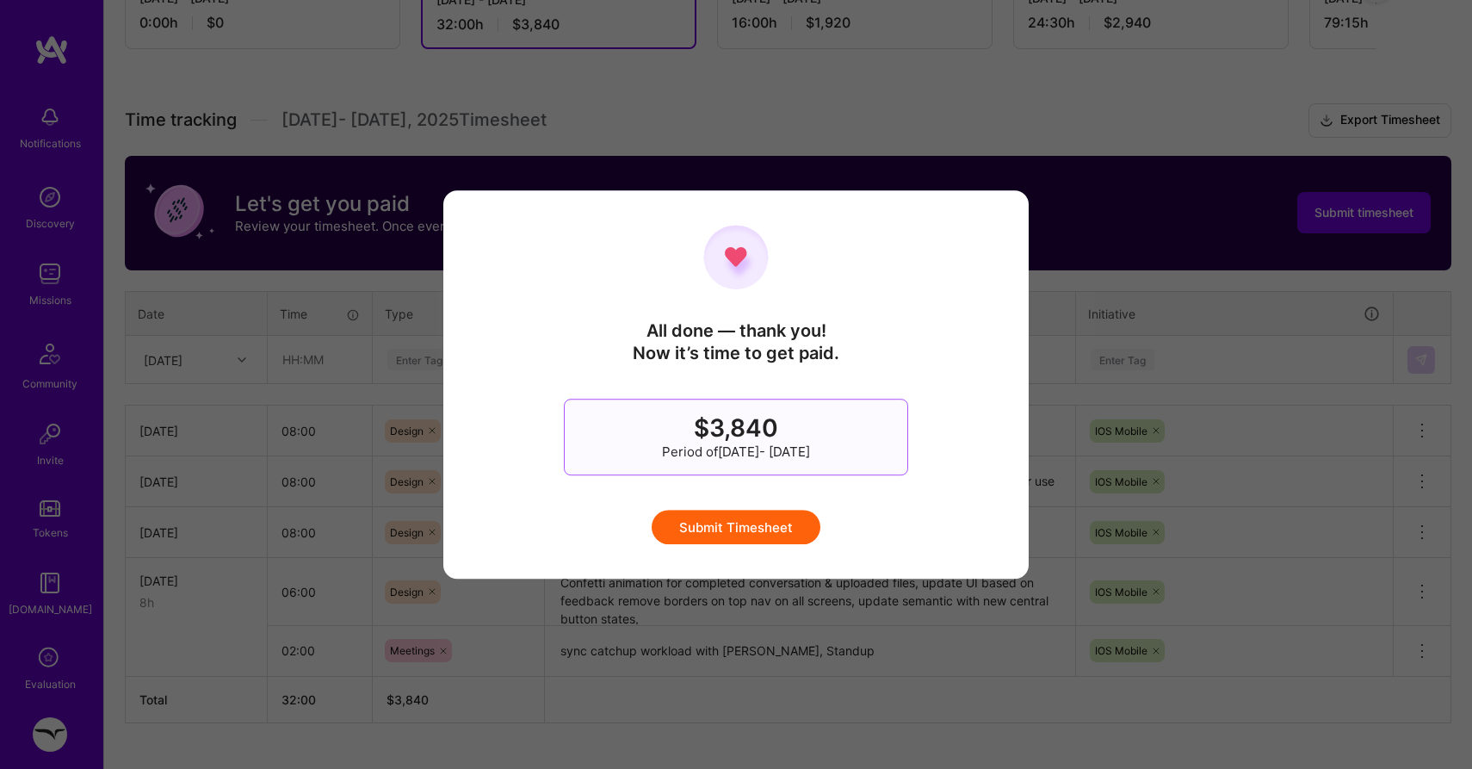
click at [762, 520] on button "Submit Timesheet" at bounding box center [736, 527] width 169 height 34
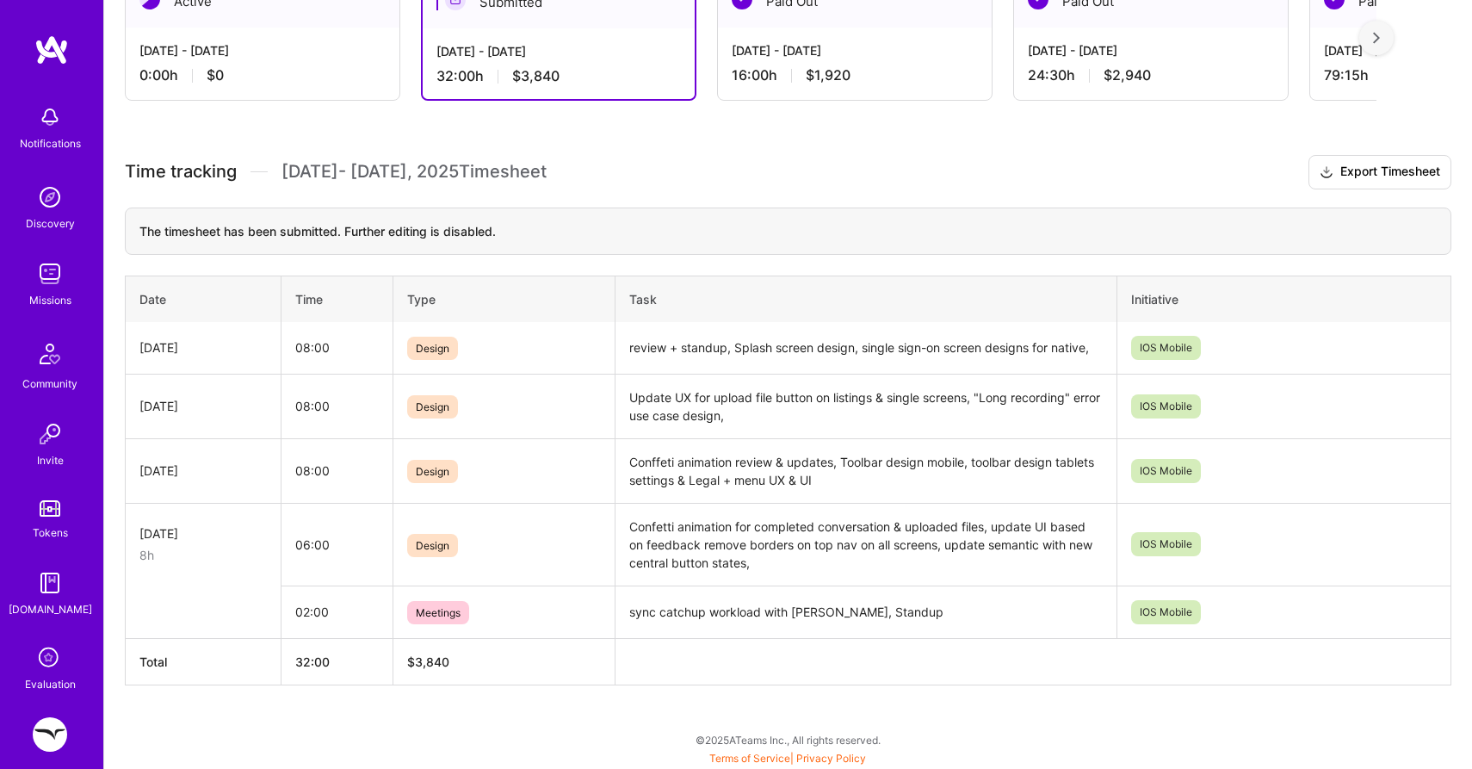
scroll to position [0, 0]
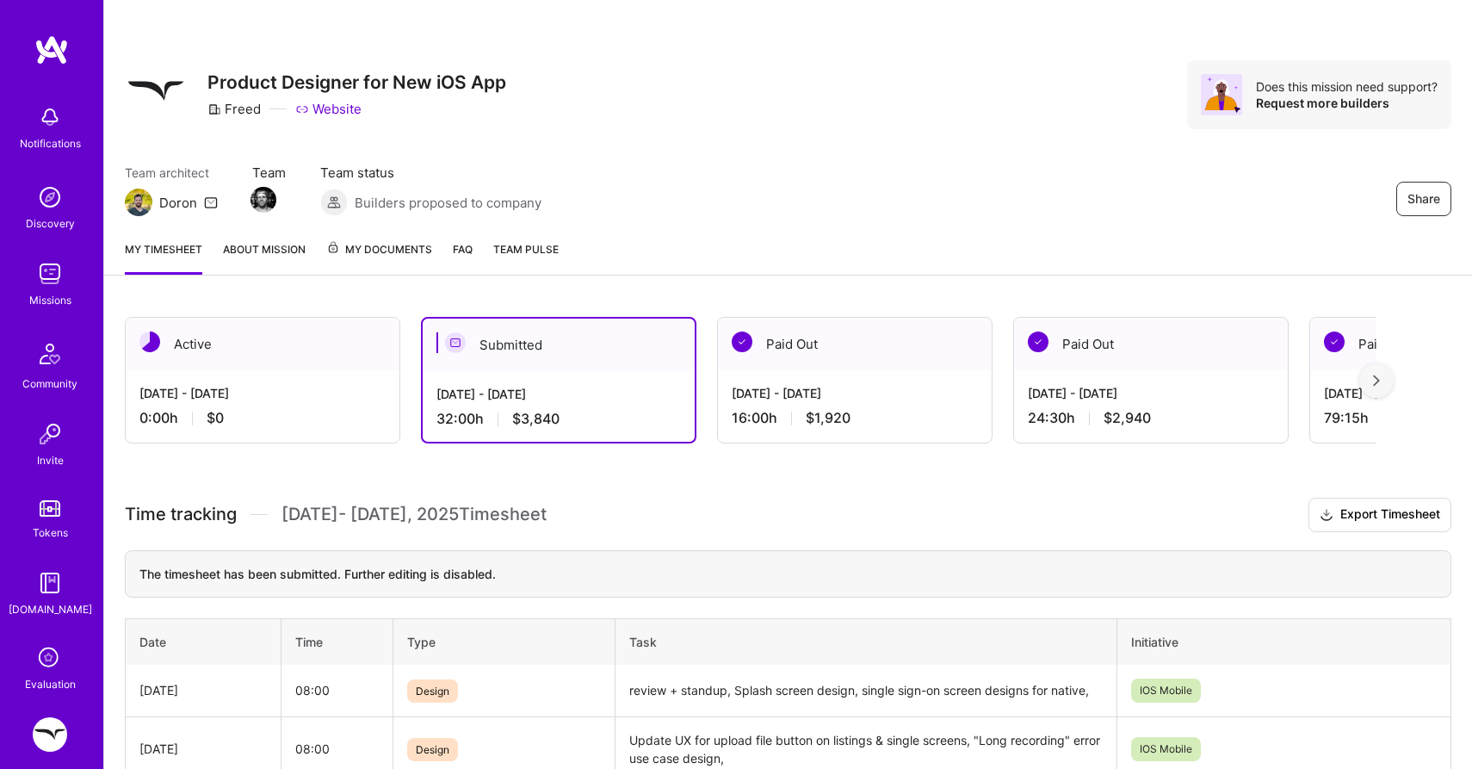
click at [69, 45] on link at bounding box center [51, 49] width 103 height 31
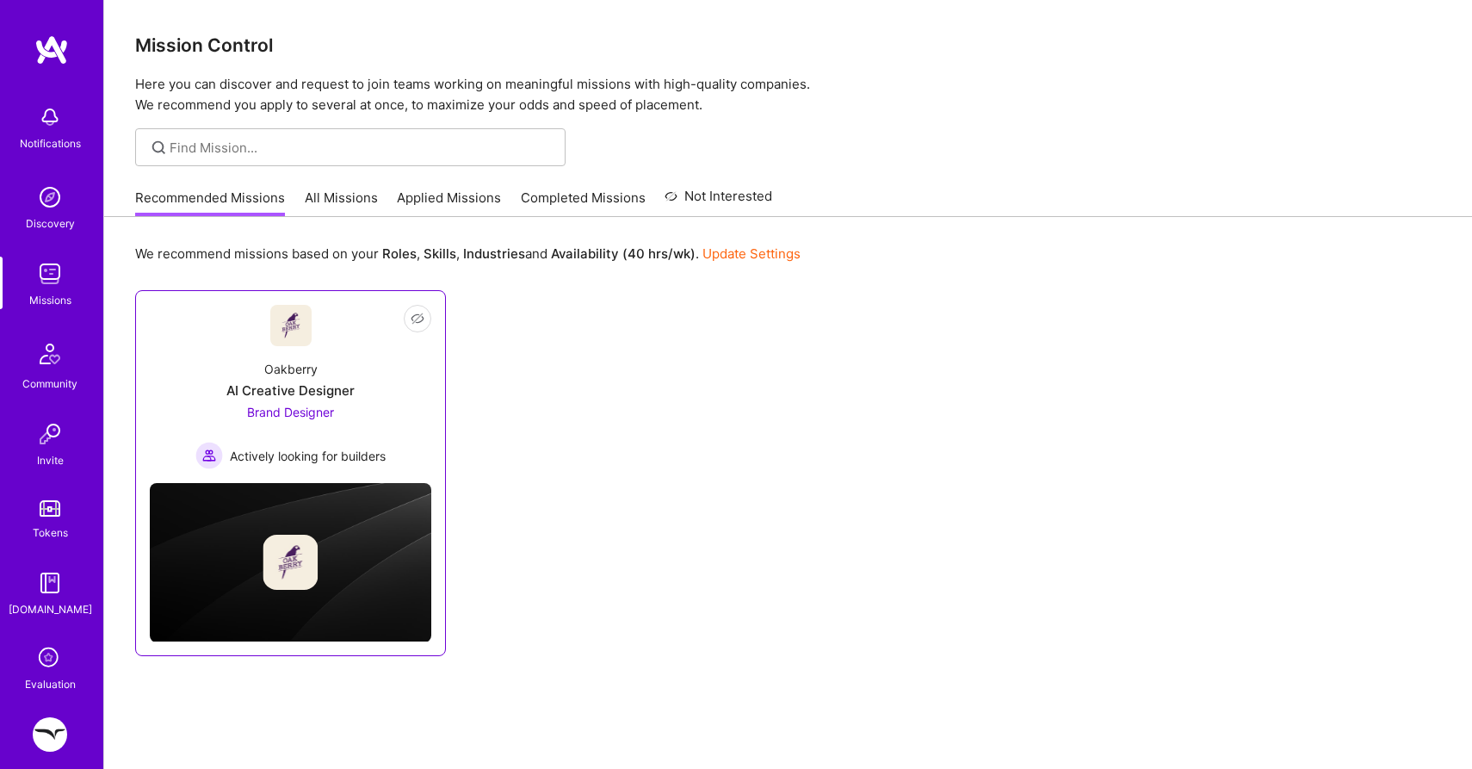
click at [295, 393] on div "AI Creative Designer" at bounding box center [290, 390] width 128 height 18
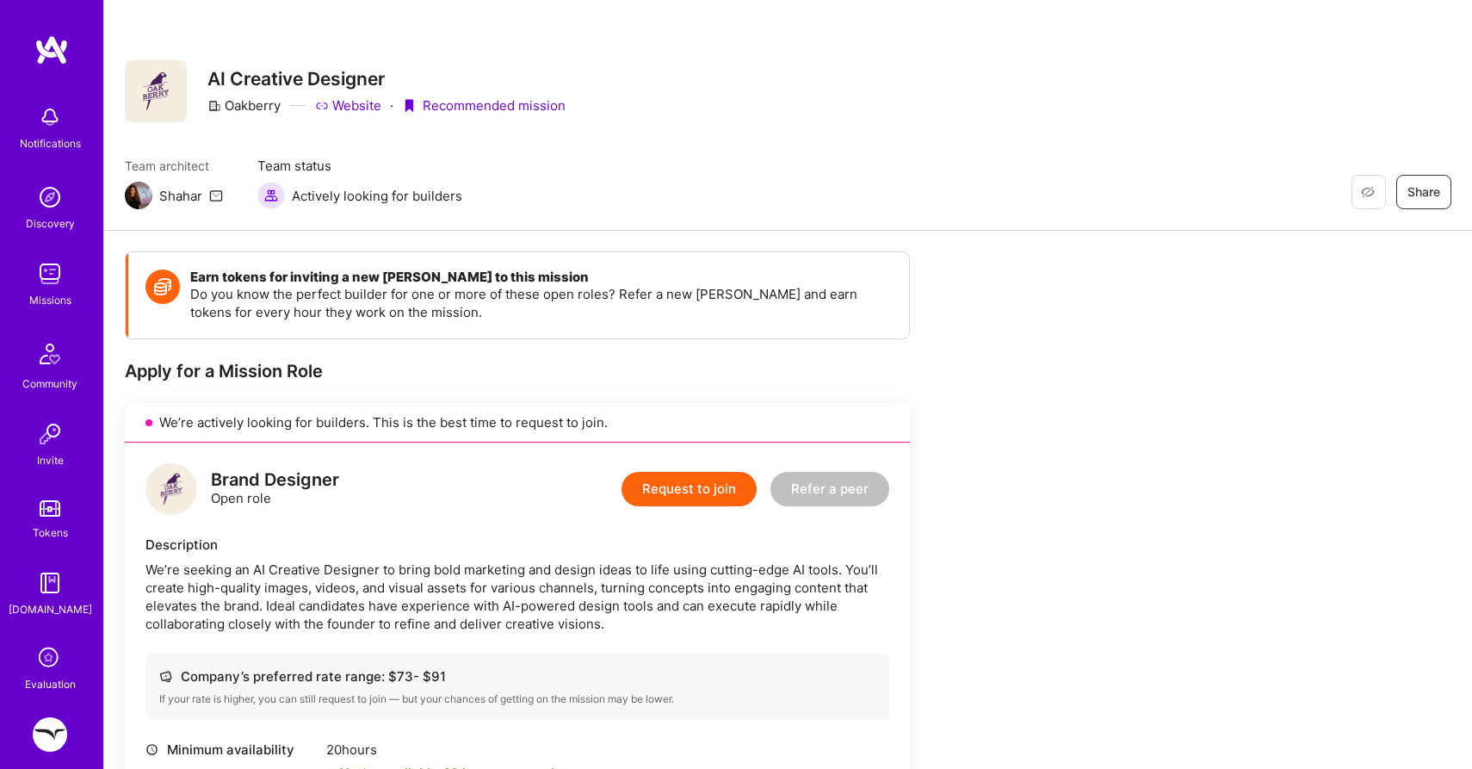
click at [362, 107] on link "Website" at bounding box center [348, 105] width 66 height 18
click at [49, 271] on img at bounding box center [50, 274] width 34 height 34
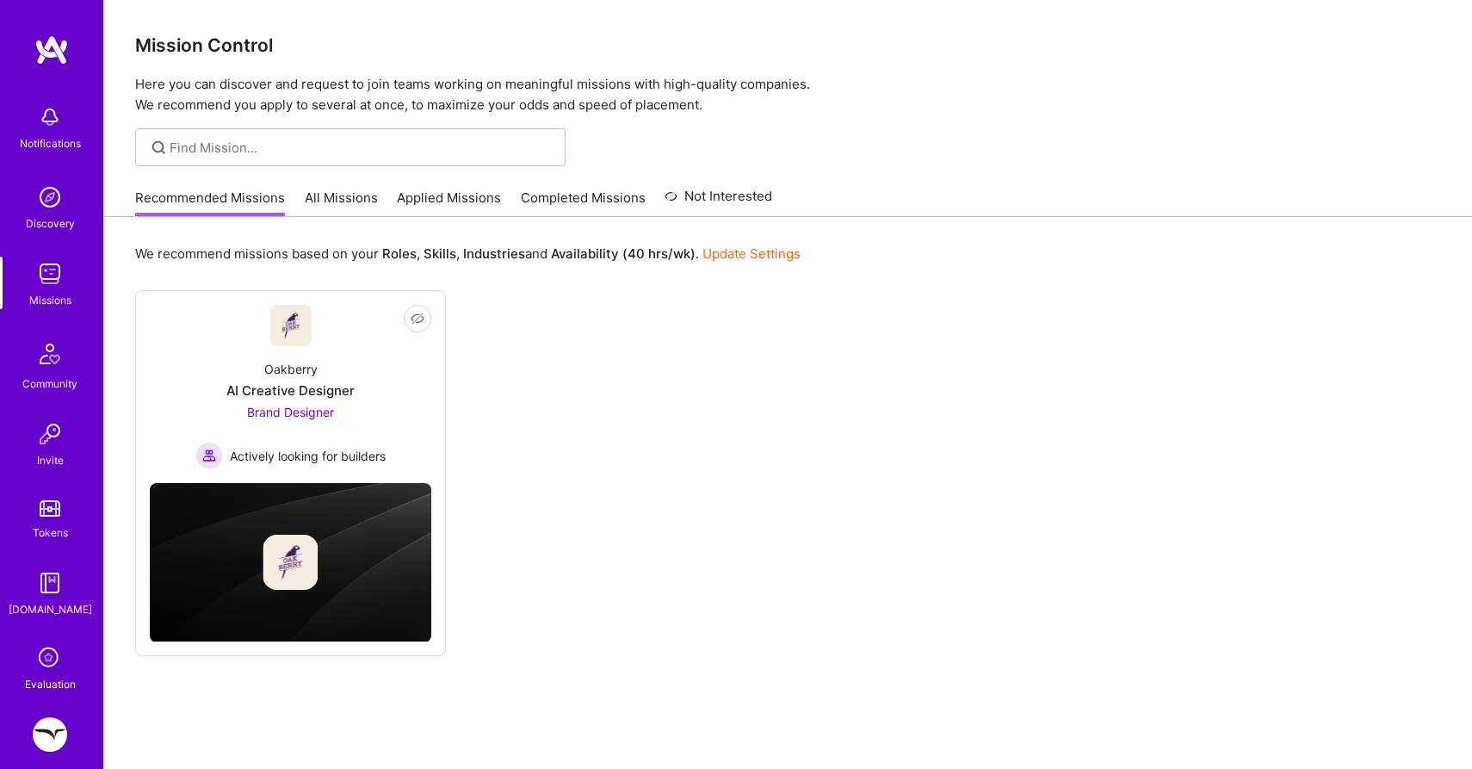
click at [333, 212] on link "All Missions" at bounding box center [341, 203] width 73 height 28
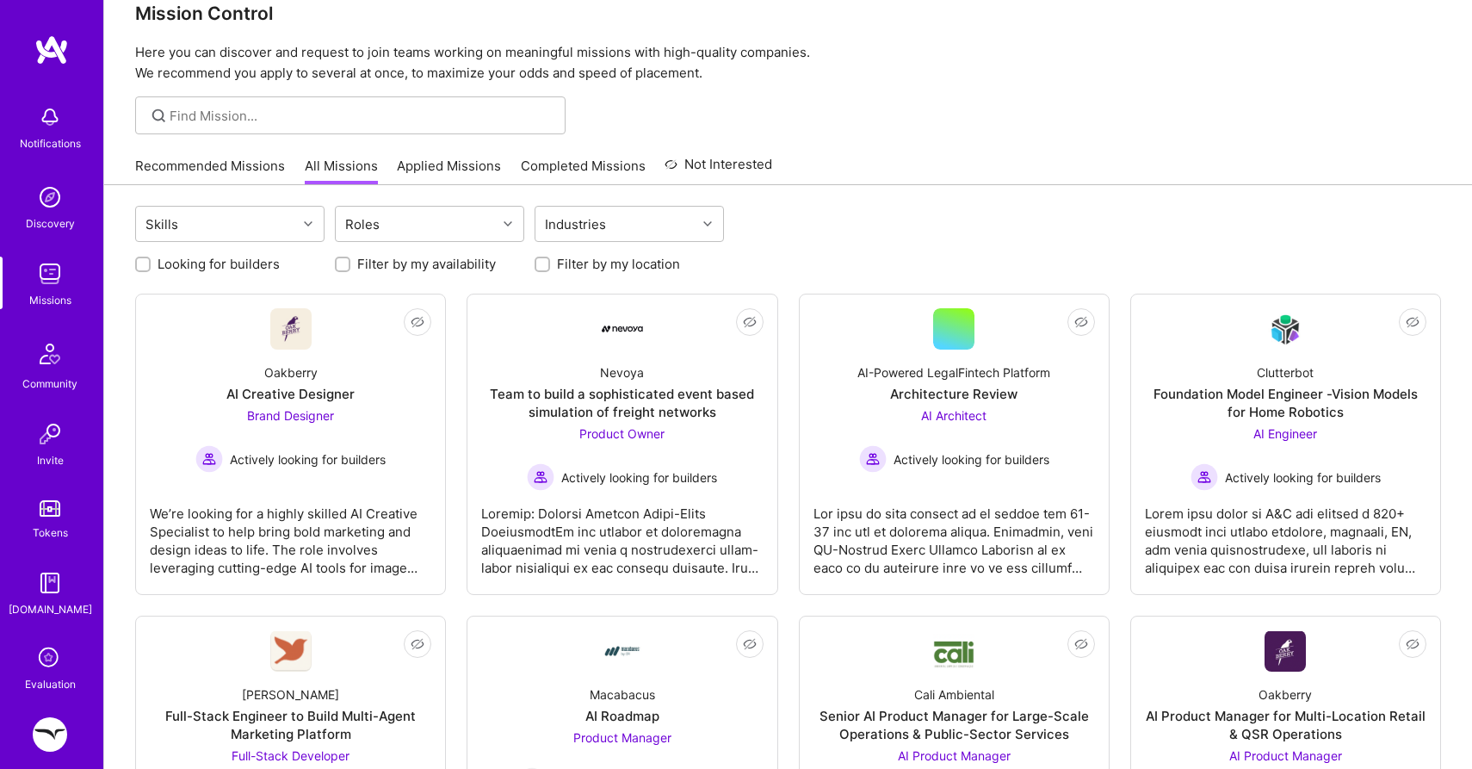
scroll to position [25, 0]
